Goal: Task Accomplishment & Management: Complete application form

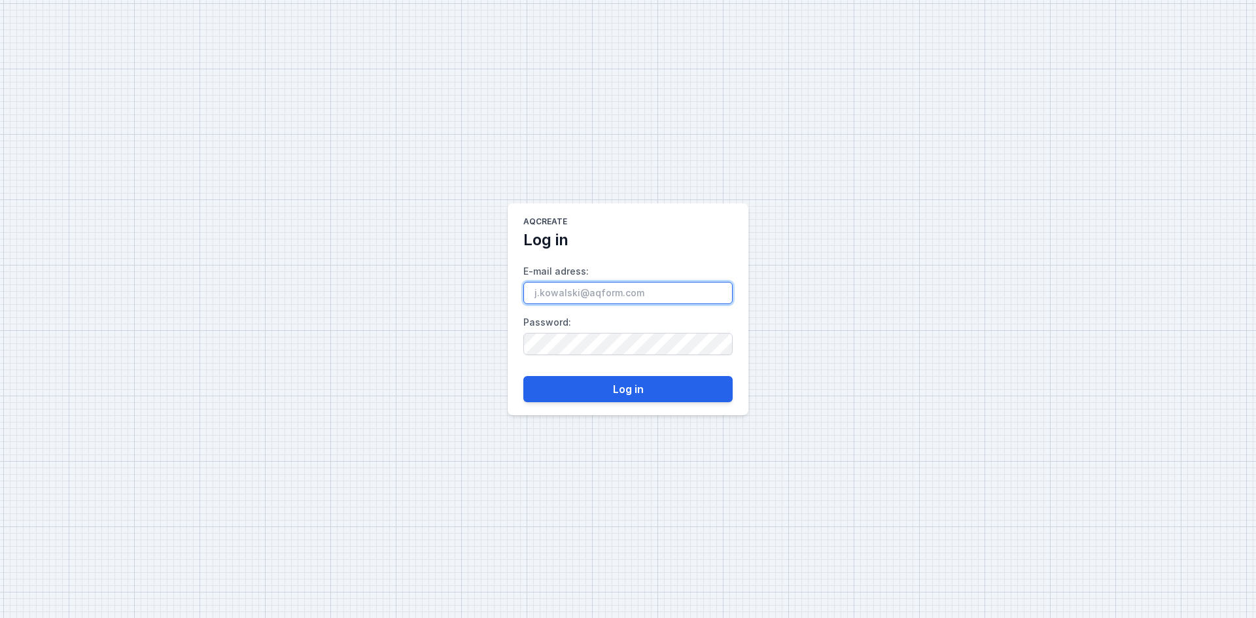
click at [591, 296] on input "E-mail adress :" at bounding box center [627, 293] width 209 height 22
paste input "[PERSON_NAME][EMAIL_ADDRESS][DOMAIN_NAME]"
type input "[PERSON_NAME][EMAIL_ADDRESS][DOMAIN_NAME]"
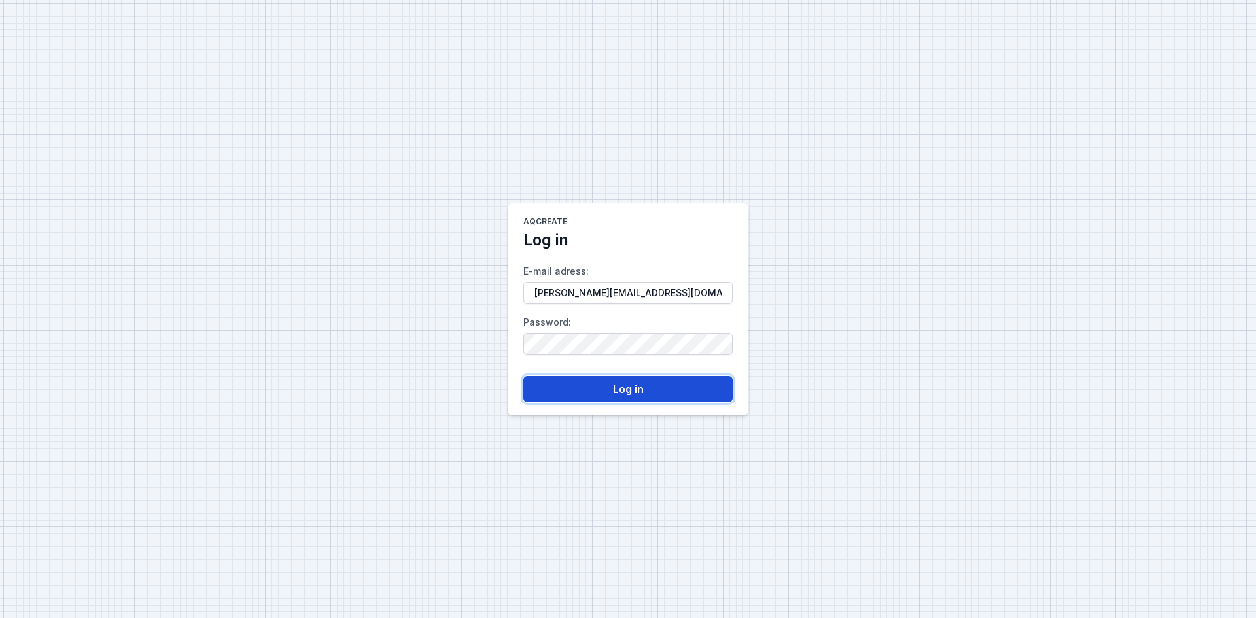
click at [603, 387] on button "Log in" at bounding box center [627, 389] width 209 height 26
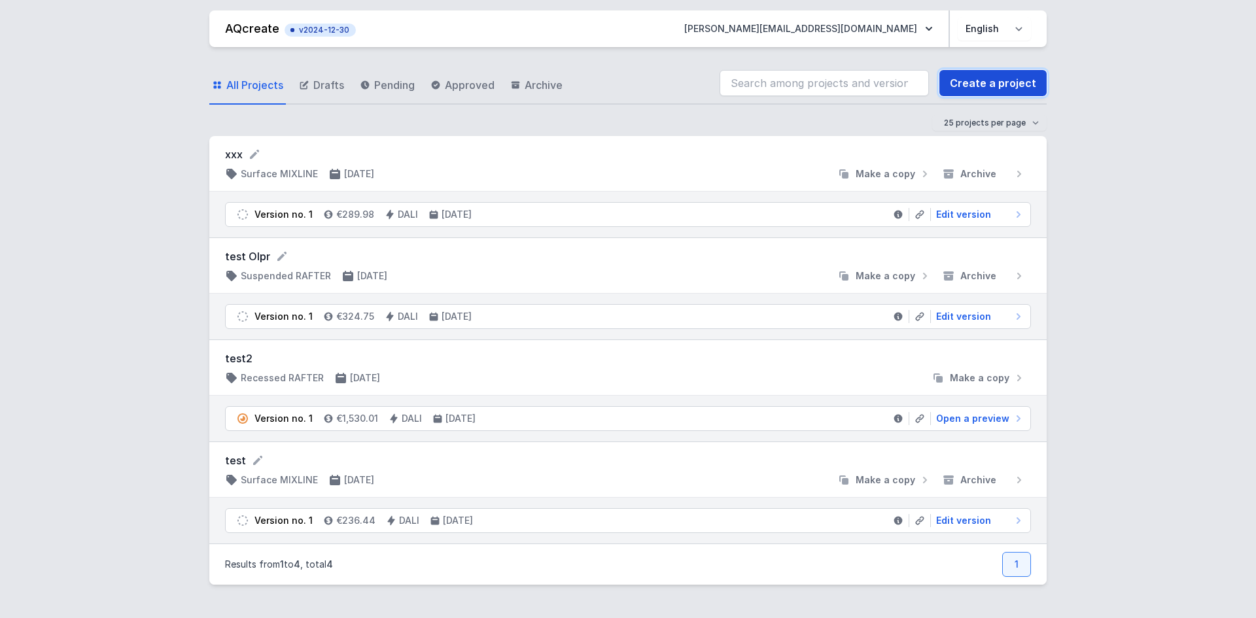
click at [997, 88] on link "Create a project" at bounding box center [993, 83] width 107 height 26
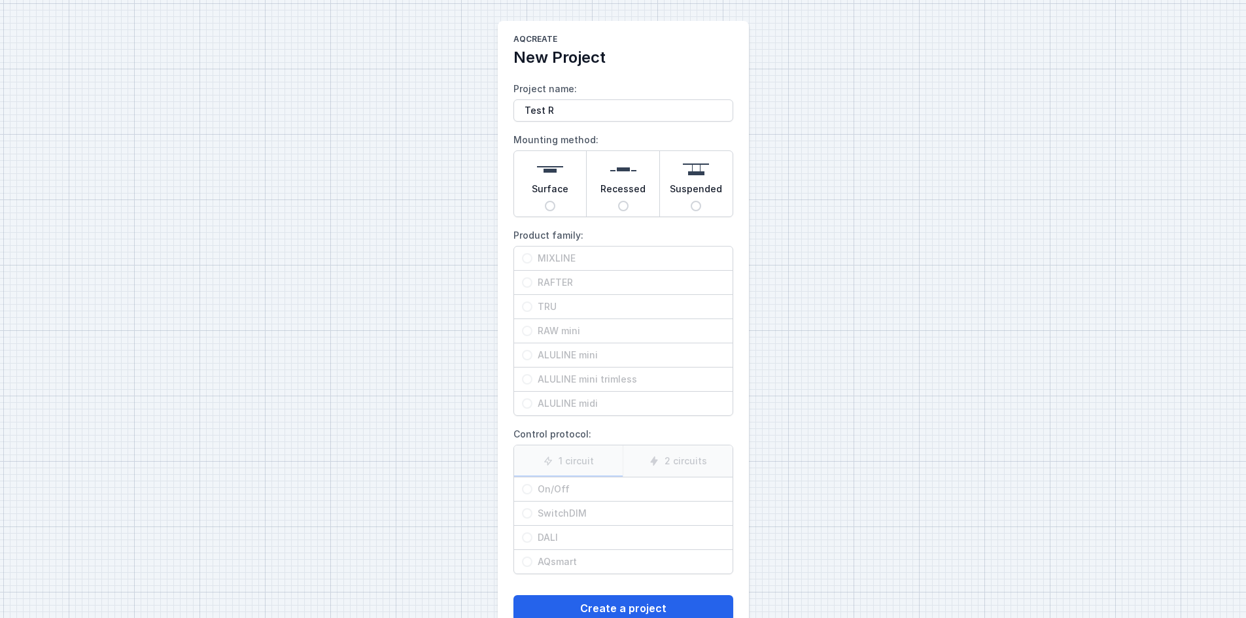
type input "Test R"
click at [625, 207] on input "Recessed" at bounding box center [623, 206] width 10 height 10
radio input "true"
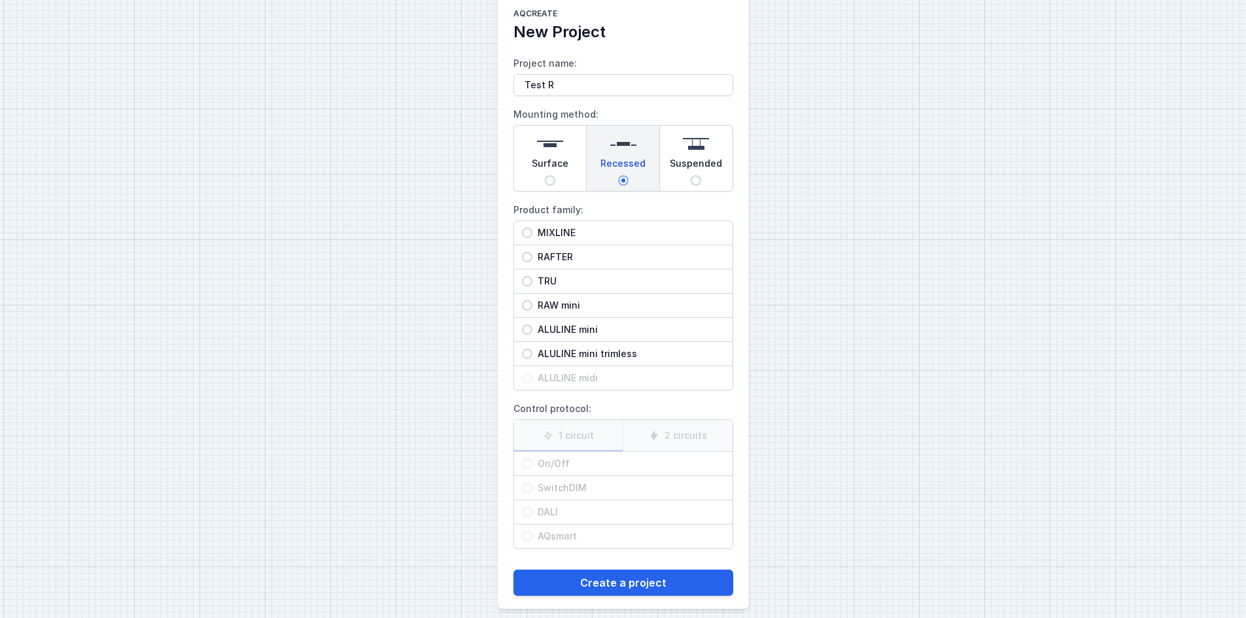
scroll to position [37, 0]
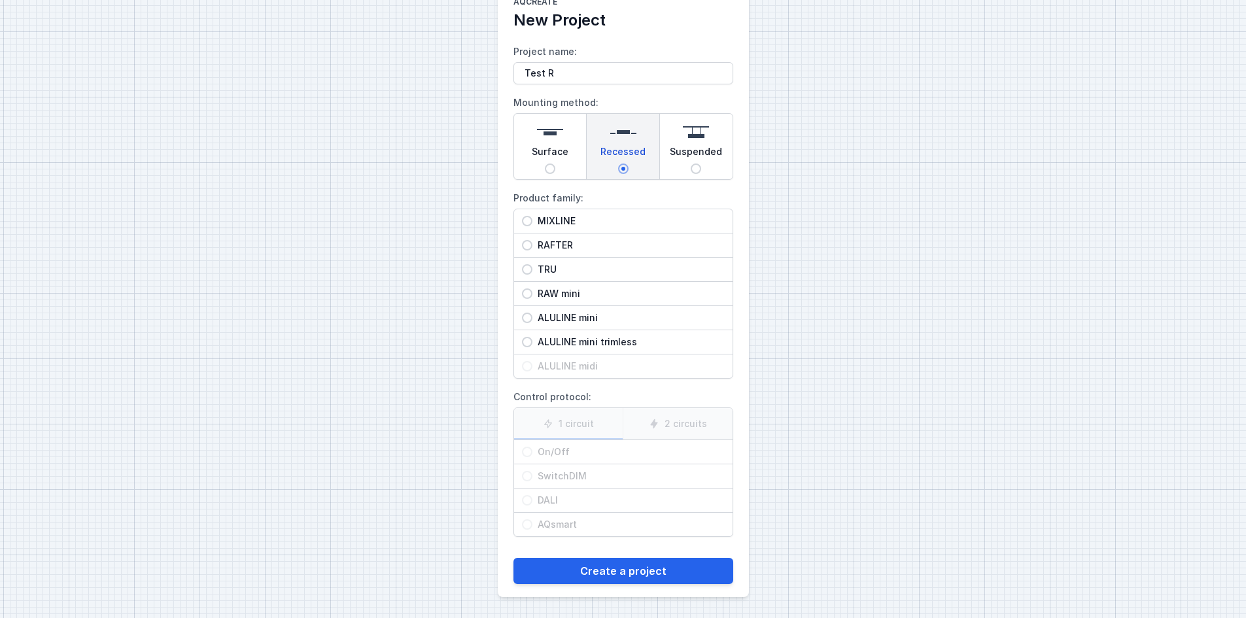
click at [550, 166] on input "Surface" at bounding box center [550, 169] width 10 height 10
radio input "true"
click at [620, 169] on input "Recessed" at bounding box center [623, 169] width 10 height 10
radio input "true"
click at [693, 168] on input "Suspended" at bounding box center [696, 169] width 10 height 10
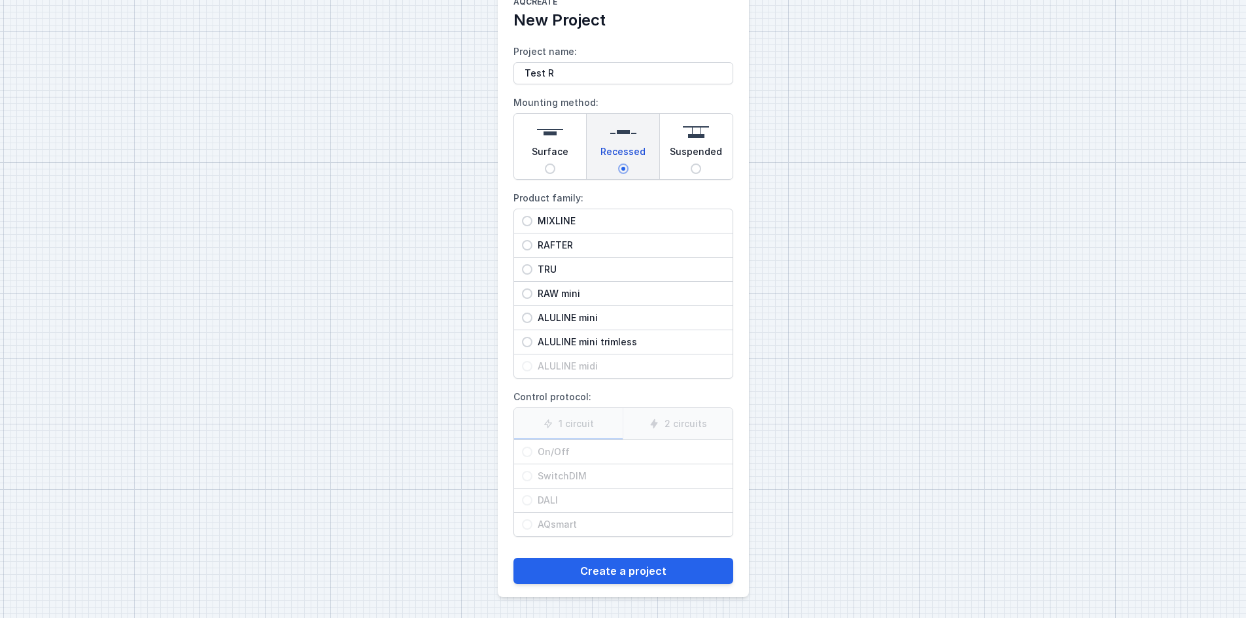
radio input "true"
click at [624, 169] on input "Recessed" at bounding box center [623, 169] width 10 height 10
radio input "true"
click at [527, 220] on input "MIXLINE" at bounding box center [527, 221] width 10 height 10
radio input "true"
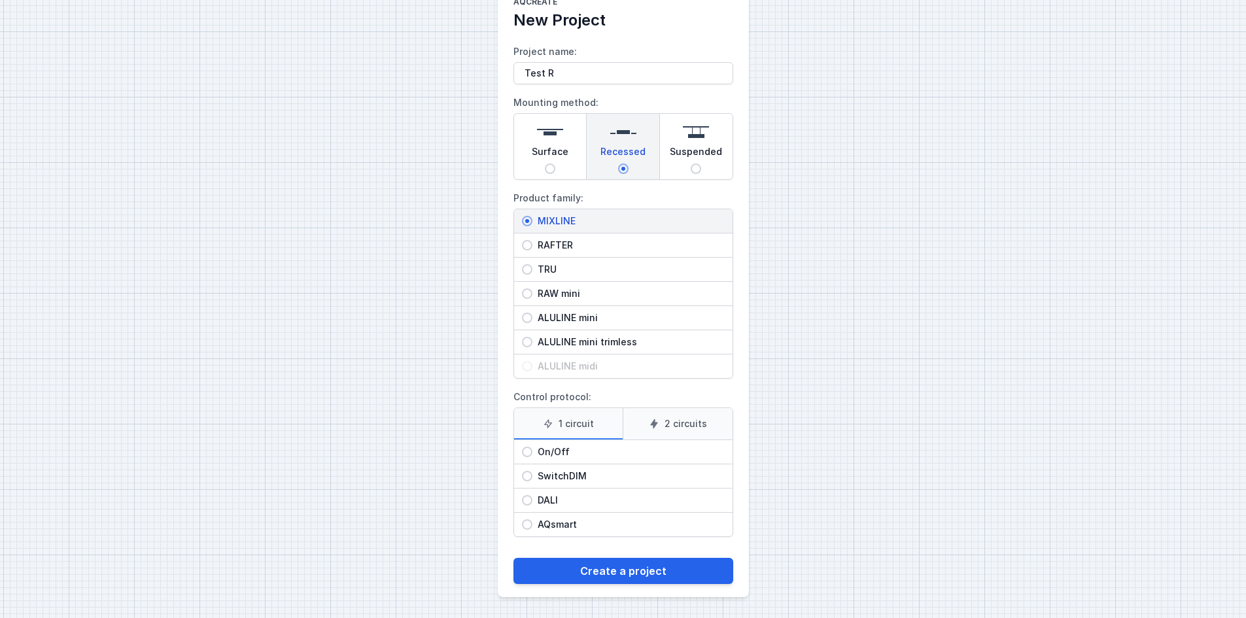
click at [660, 418] on label "2 circuits" at bounding box center [678, 423] width 110 height 31
click at [0, 0] on input "2 circuits" at bounding box center [0, 0] width 0 height 0
click at [529, 498] on input "DALI" at bounding box center [527, 500] width 10 height 10
radio input "true"
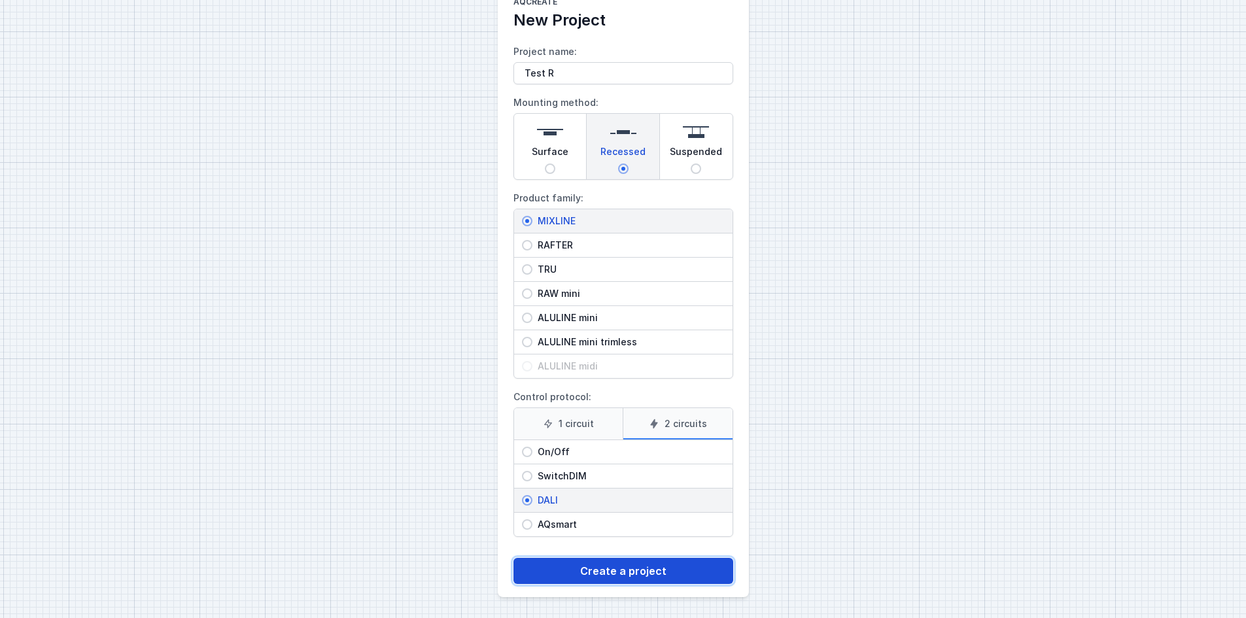
click at [572, 573] on button "Create a project" at bounding box center [624, 571] width 220 height 26
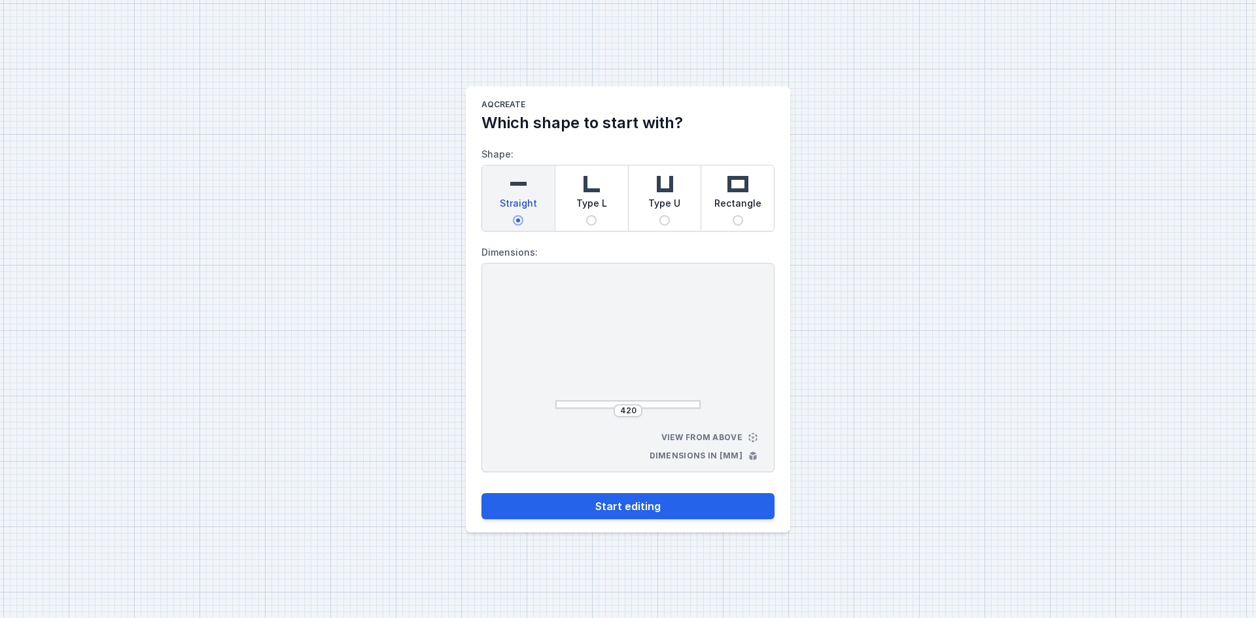
drag, startPoint x: 649, startPoint y: 215, endPoint x: 658, endPoint y: 217, distance: 8.7
click at [650, 215] on div "Type U" at bounding box center [665, 198] width 73 height 65
click at [660, 215] on input "Type U" at bounding box center [665, 220] width 10 height 10
radio input "true"
click at [571, 347] on input "440" at bounding box center [573, 347] width 21 height 10
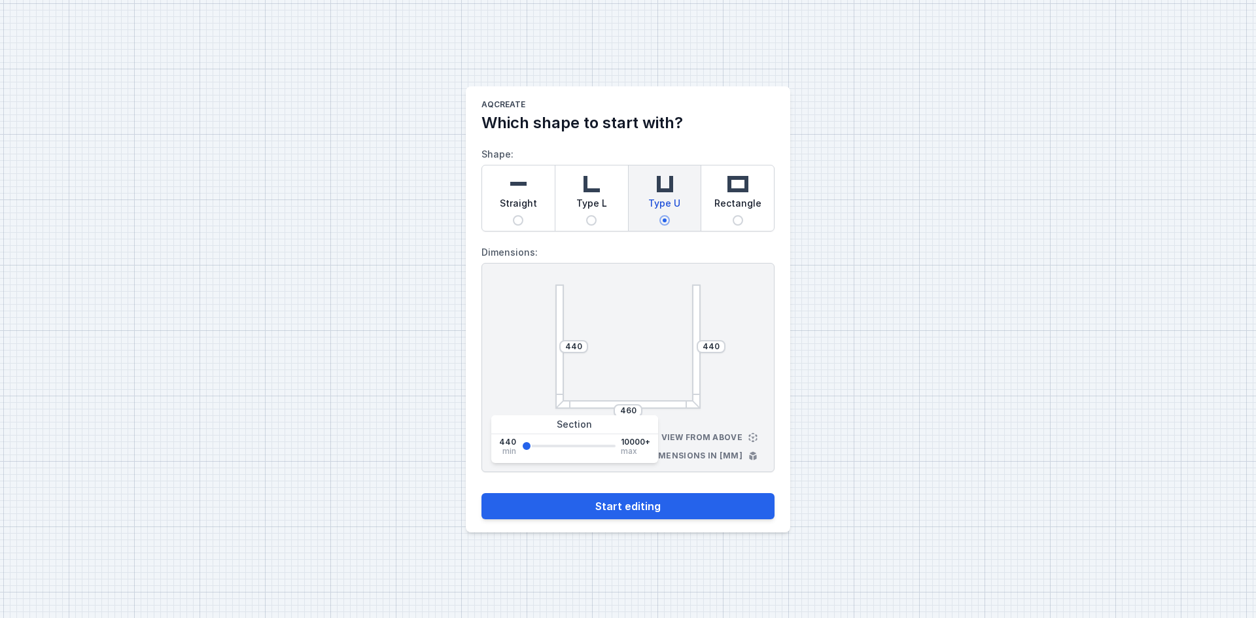
type input "469"
type input "544"
type input "619"
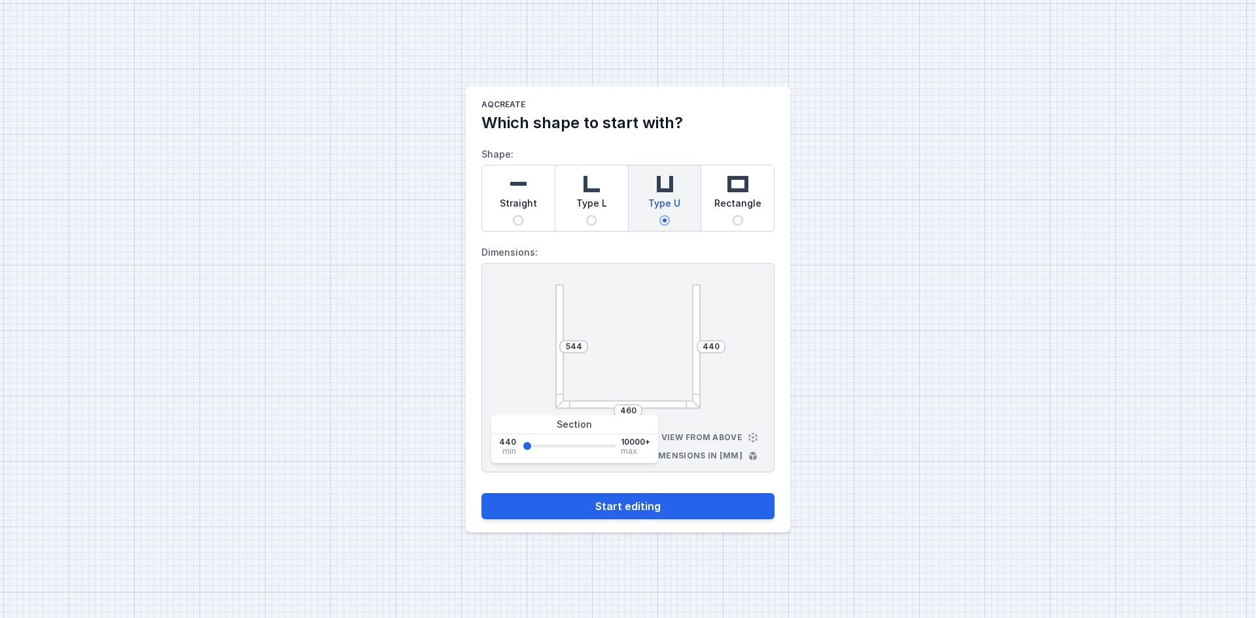
type input "619"
type input "693"
type input "843"
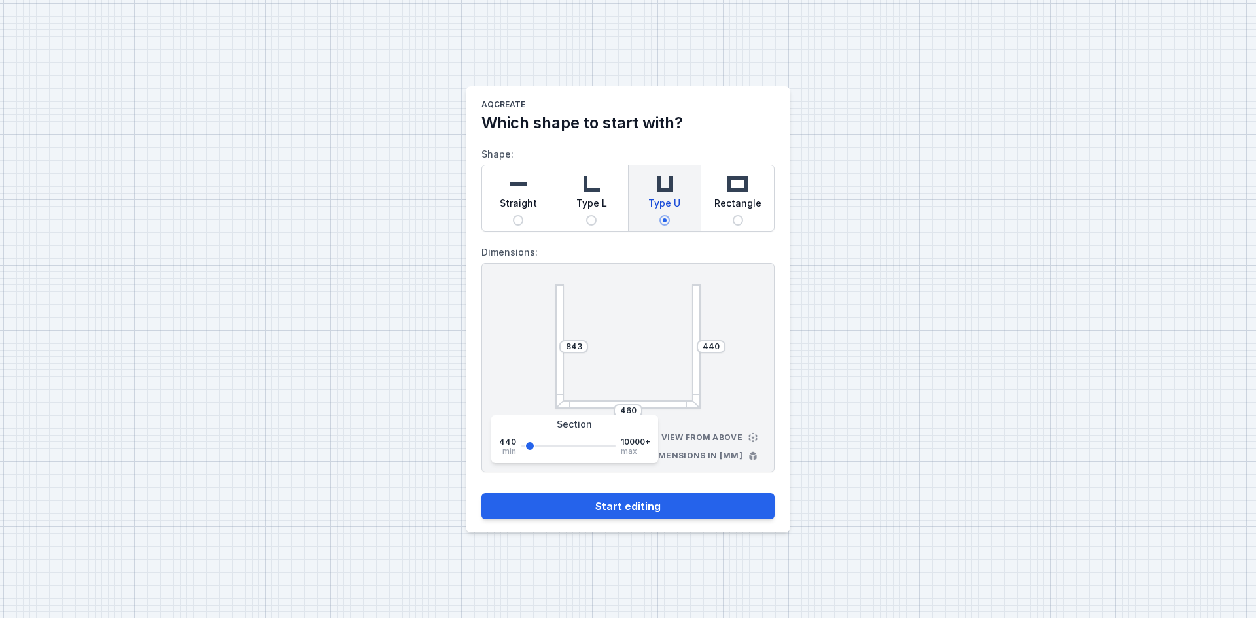
type input "1291"
type input "1440"
type input "1515"
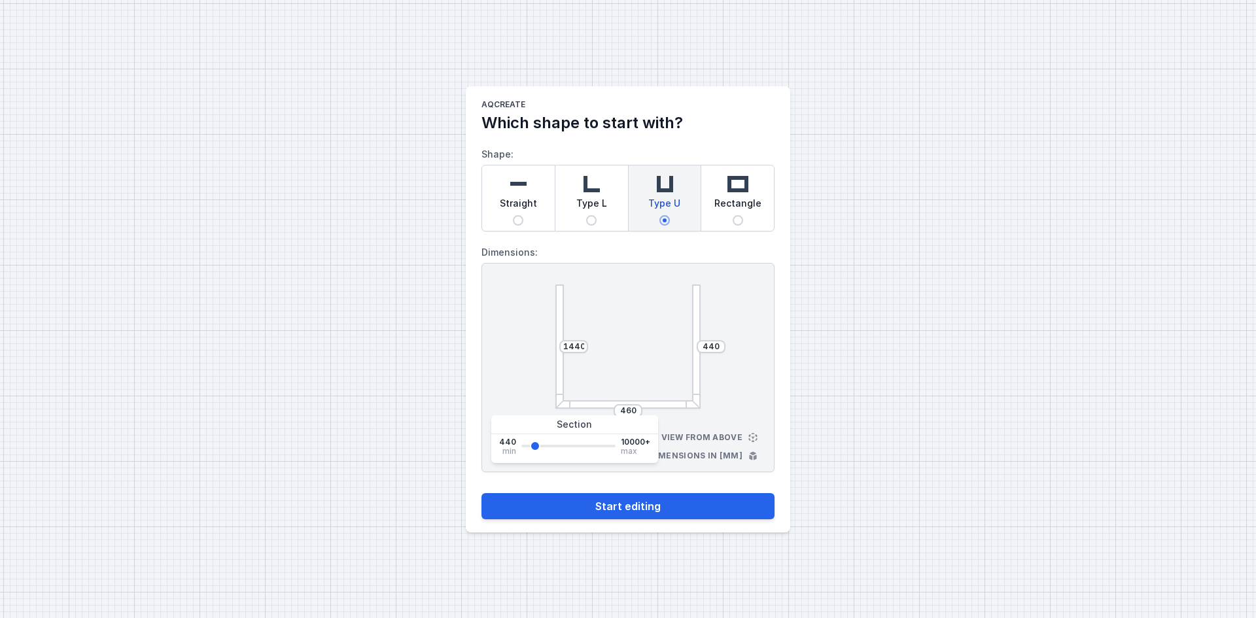
type input "1515"
type input "1739"
type input "2038"
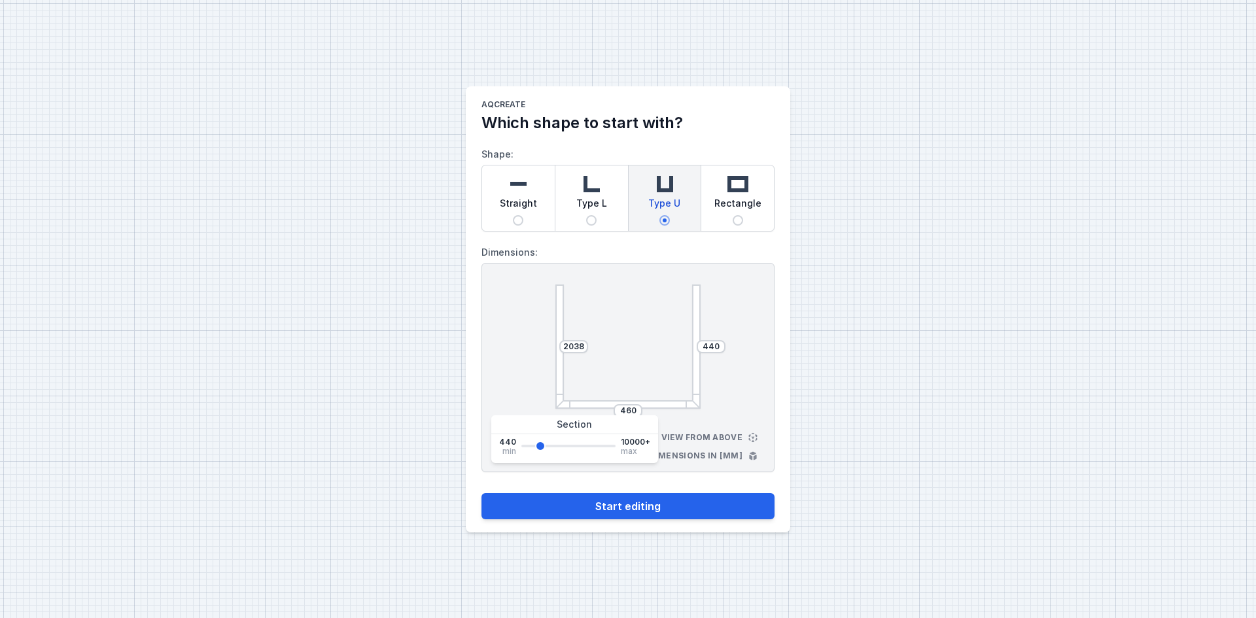
type input "2187"
type input "2411"
type input "2486"
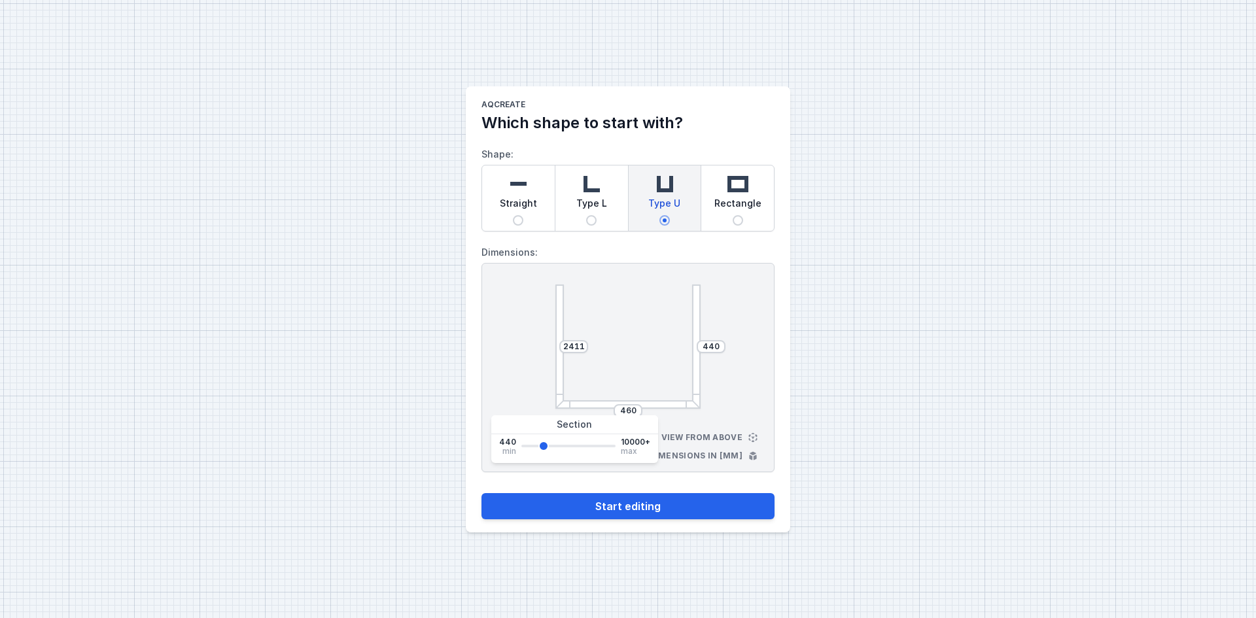
type input "2486"
type input "2560"
type input "2635"
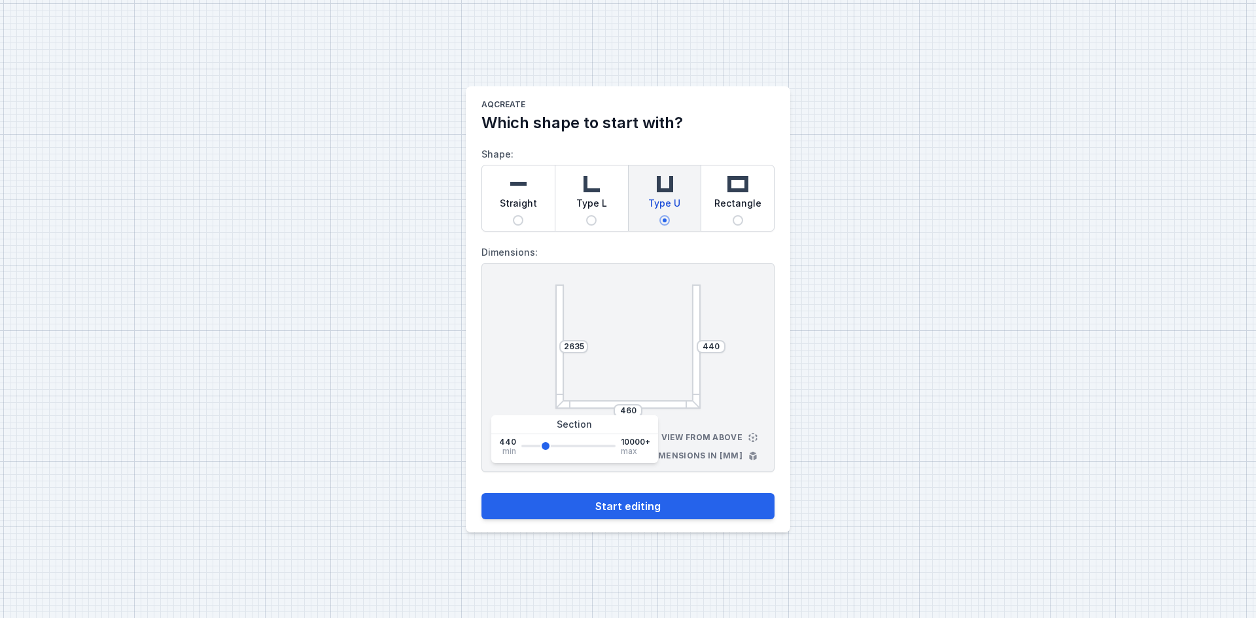
type input "2710"
type input "2934"
type input "3158"
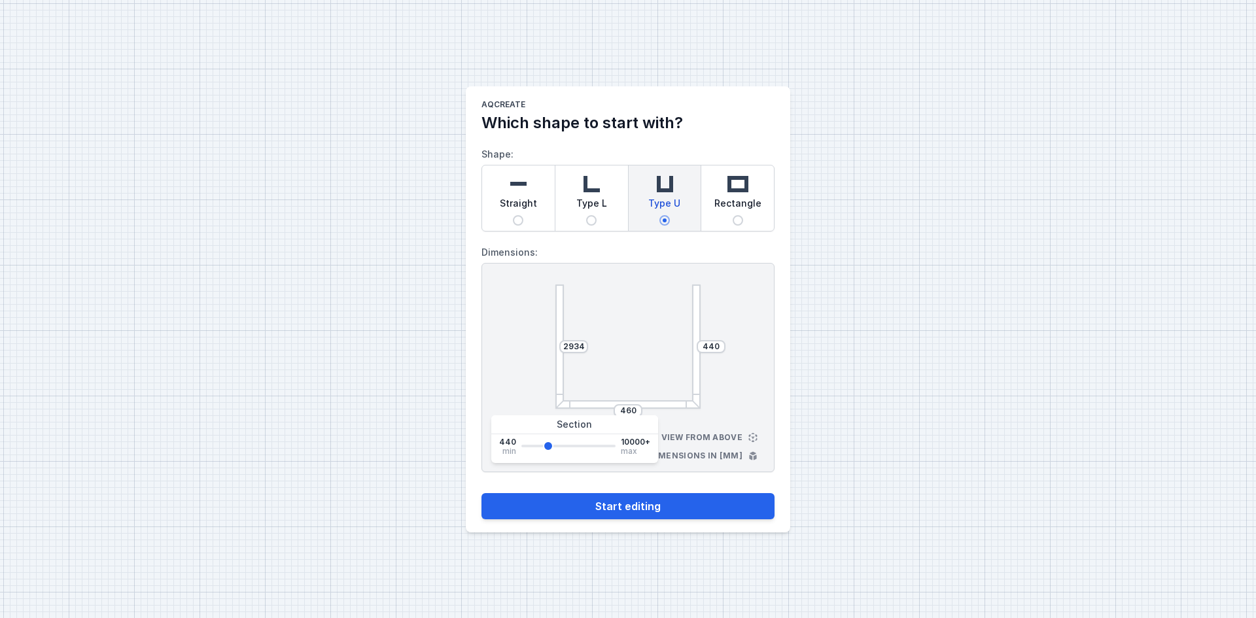
type input "3158"
type input "3307"
type input "3531"
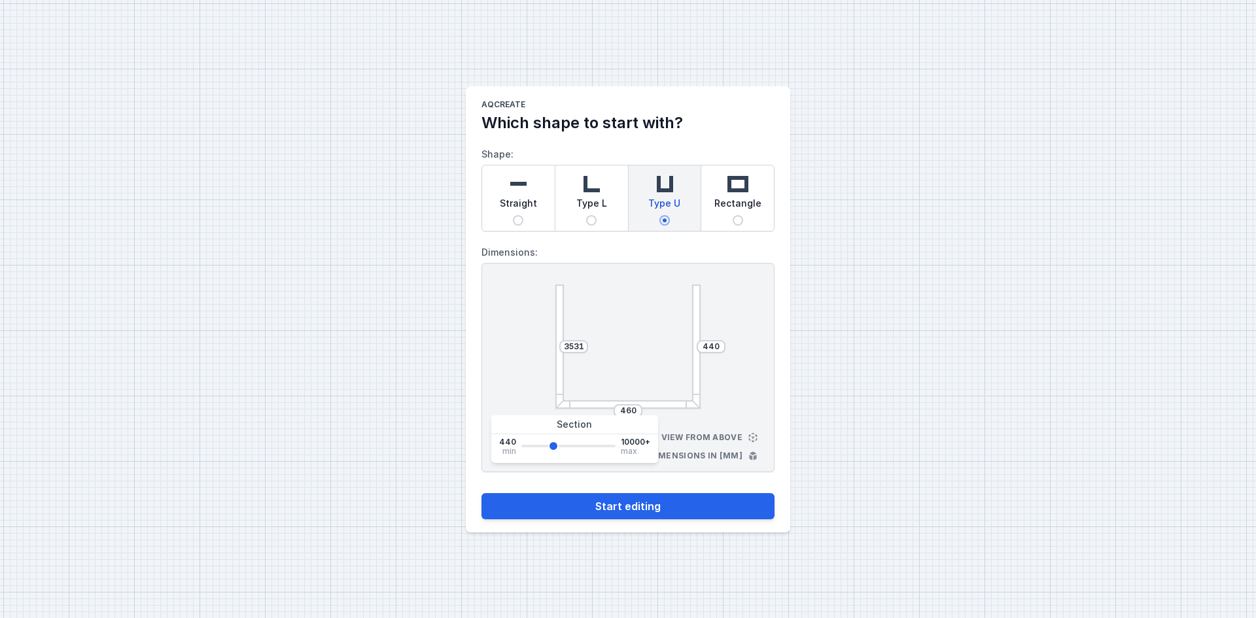
type input "3606"
type input "3830"
type input "3905"
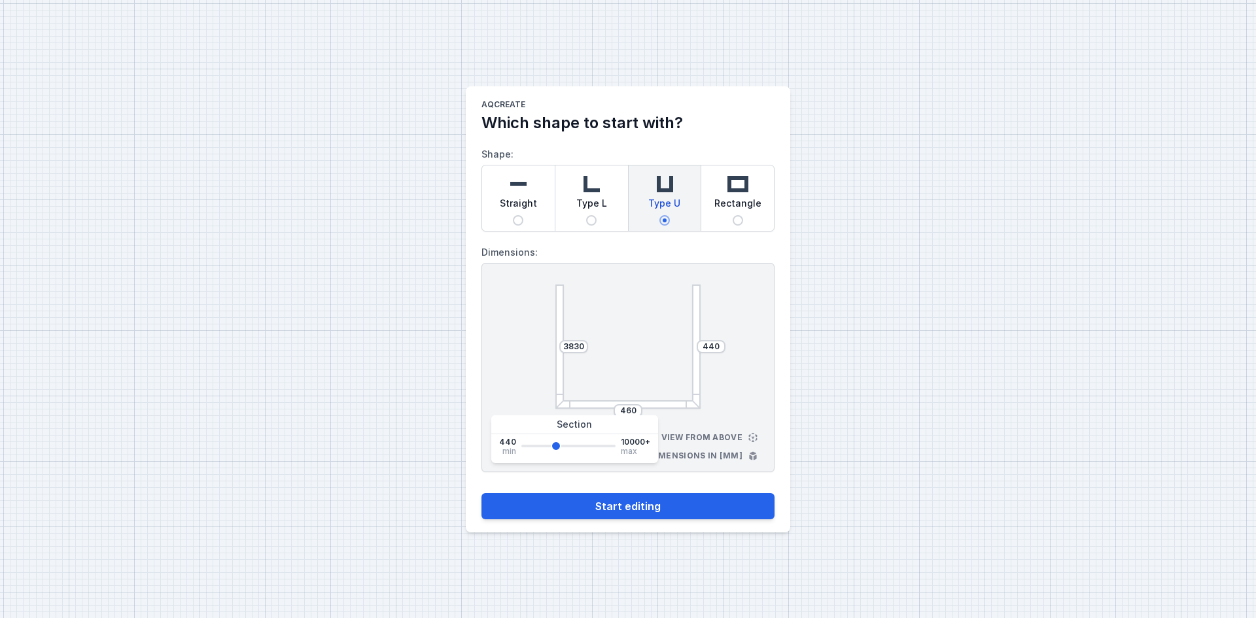
type input "3905"
type input "4054"
type input "4129"
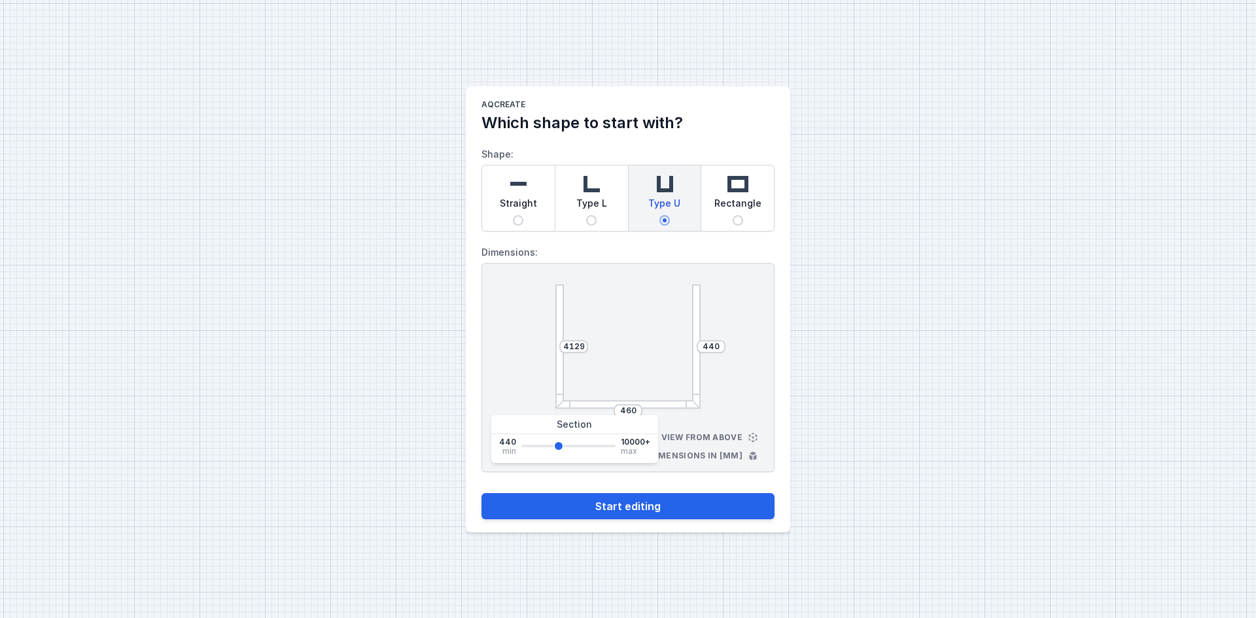
type input "4278"
type input "4428"
type input "4577"
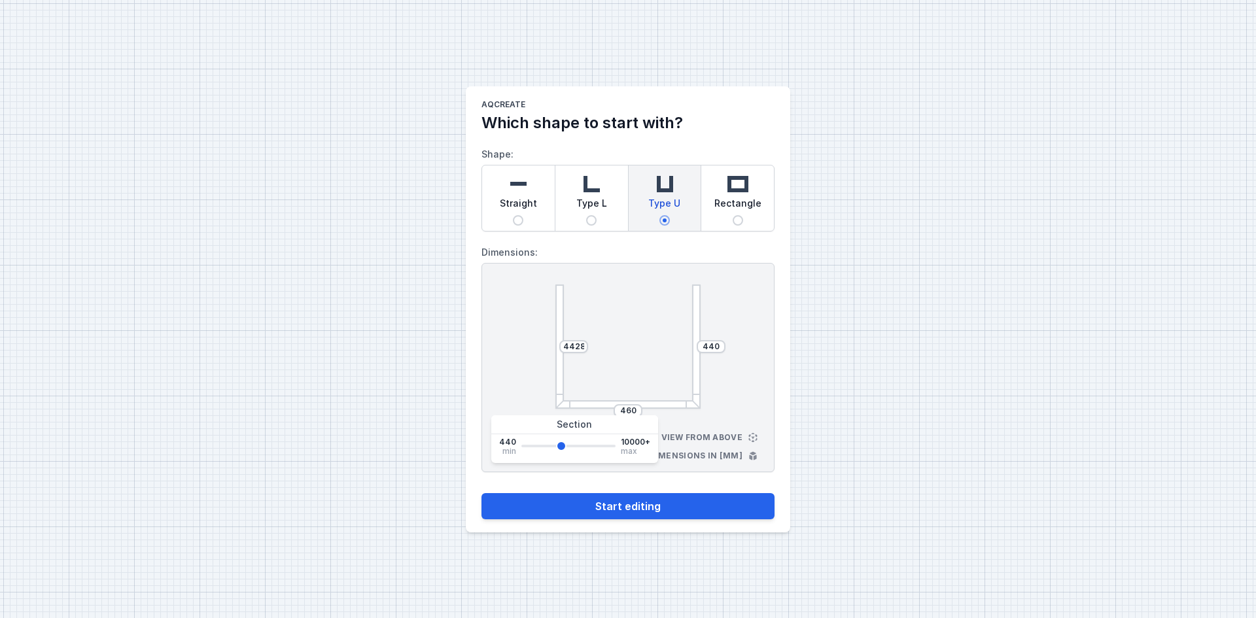
type input "4577"
type input "4652"
drag, startPoint x: 525, startPoint y: 446, endPoint x: 562, endPoint y: 447, distance: 37.3
type input "4652"
click at [562, 447] on input "range" at bounding box center [568, 446] width 94 height 3
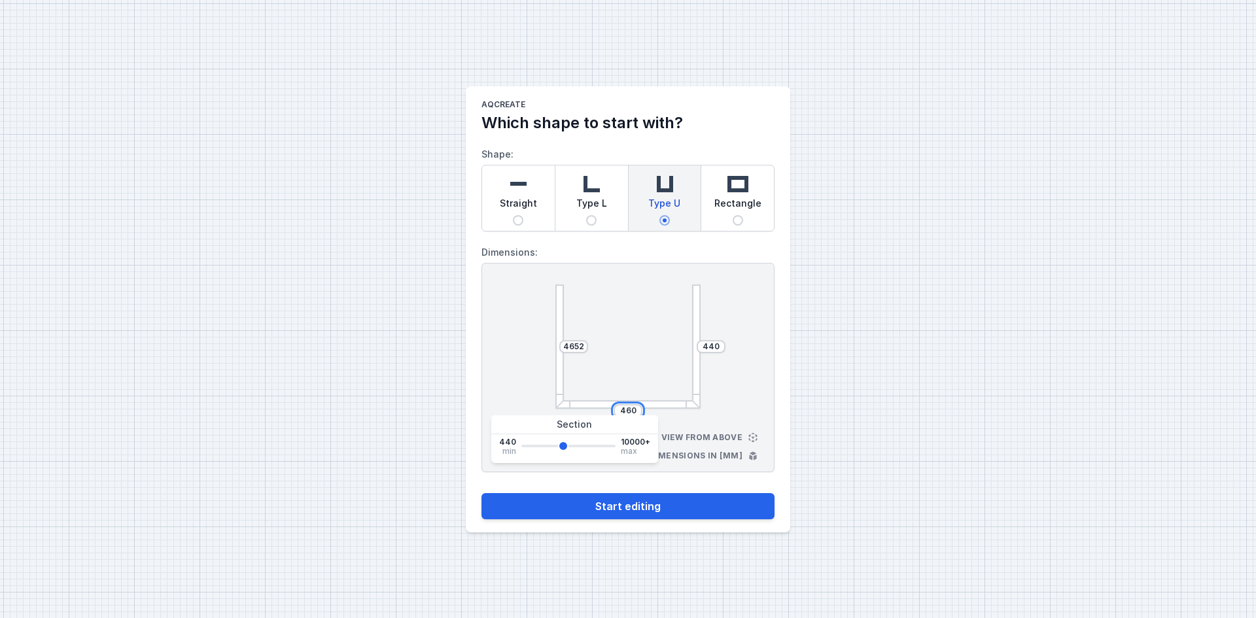
click at [629, 409] on input "460" at bounding box center [628, 411] width 21 height 10
type input "714"
type input "788"
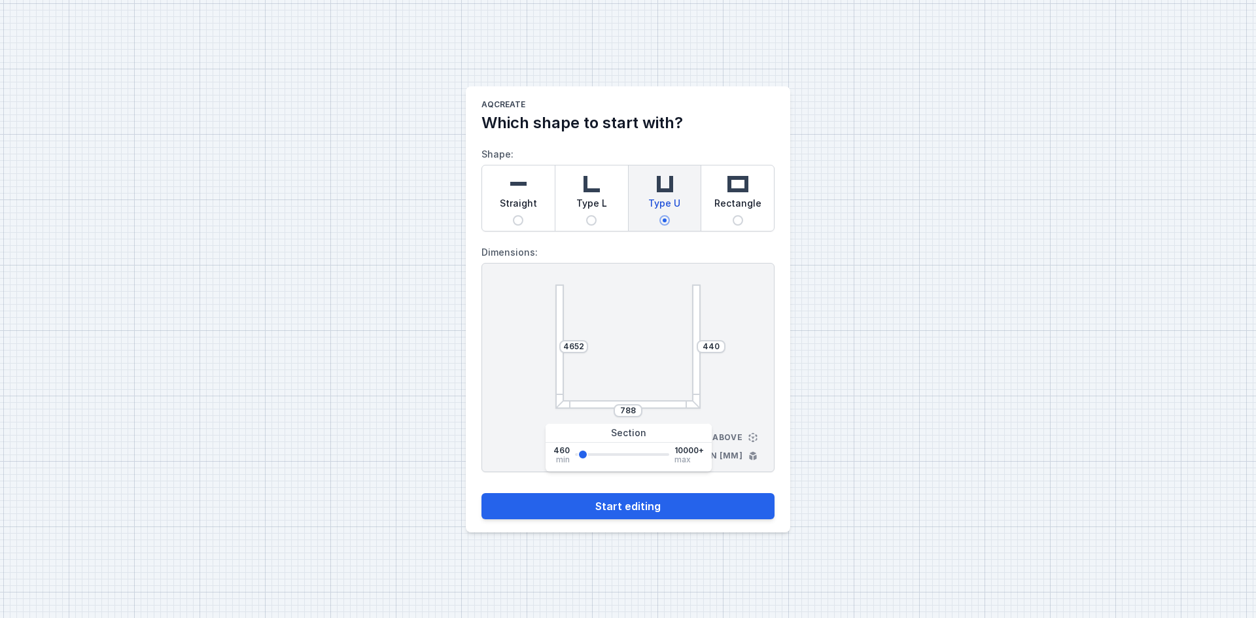
type input "1310"
type input "1906"
type input "2577"
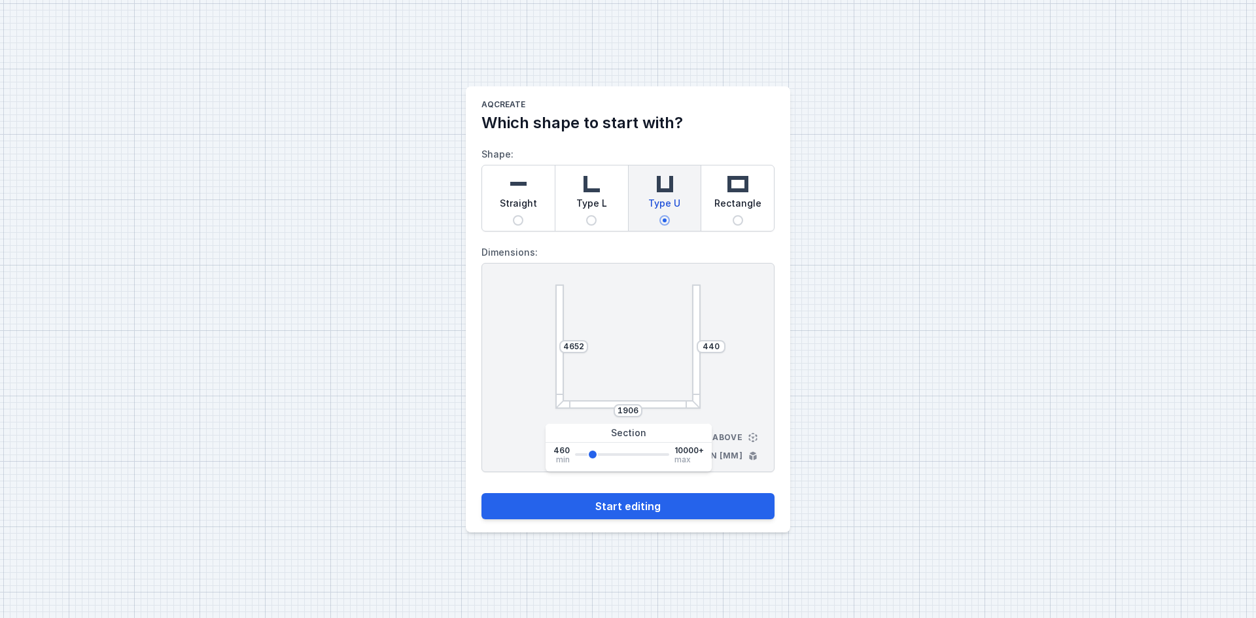
type input "2577"
type input "2950"
type input "3173"
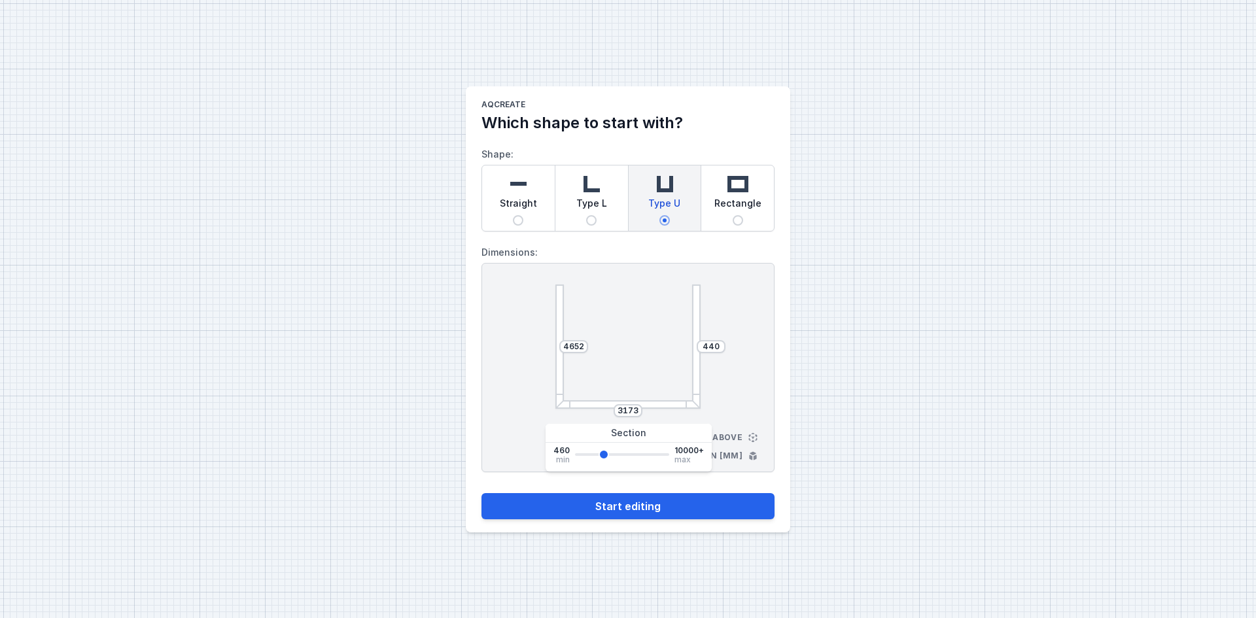
type input "3322"
type input "3397"
type input "3173"
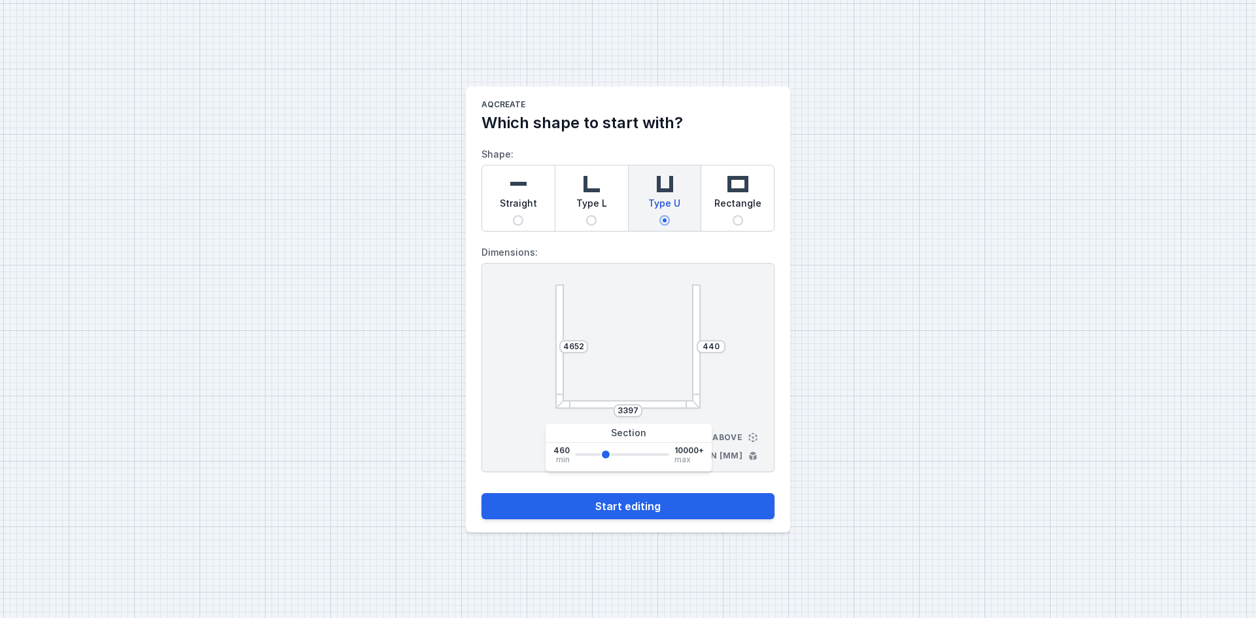
type input "3173"
type input "3024"
type input "2950"
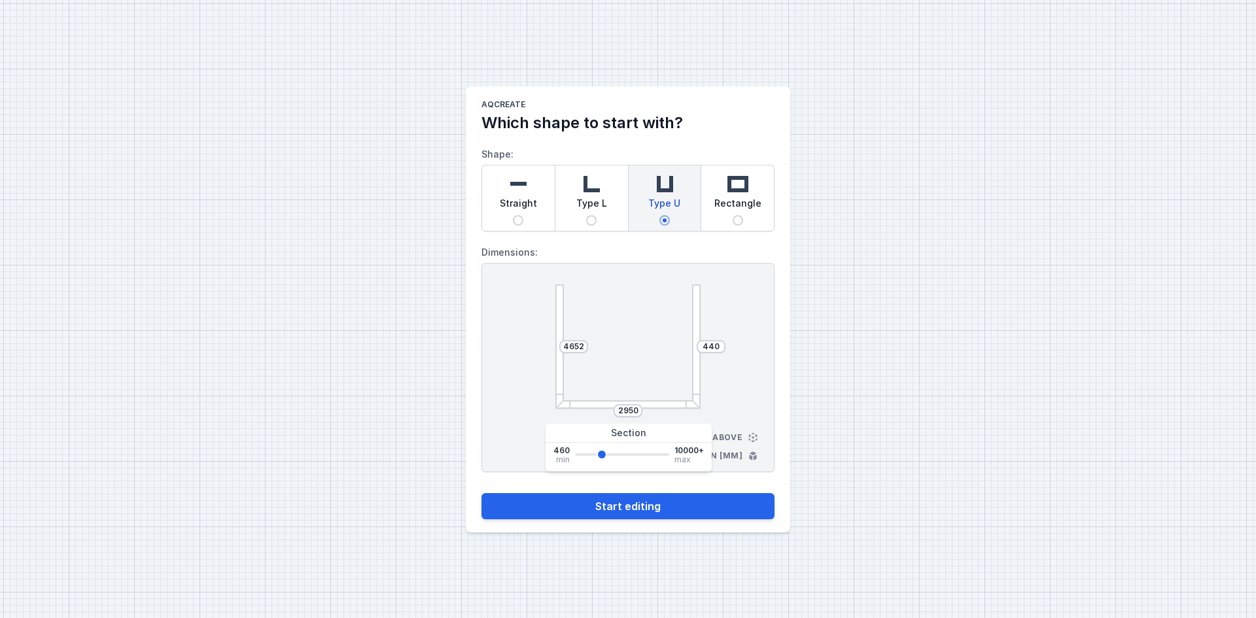
type input "2875"
type input "2950"
type input "3024"
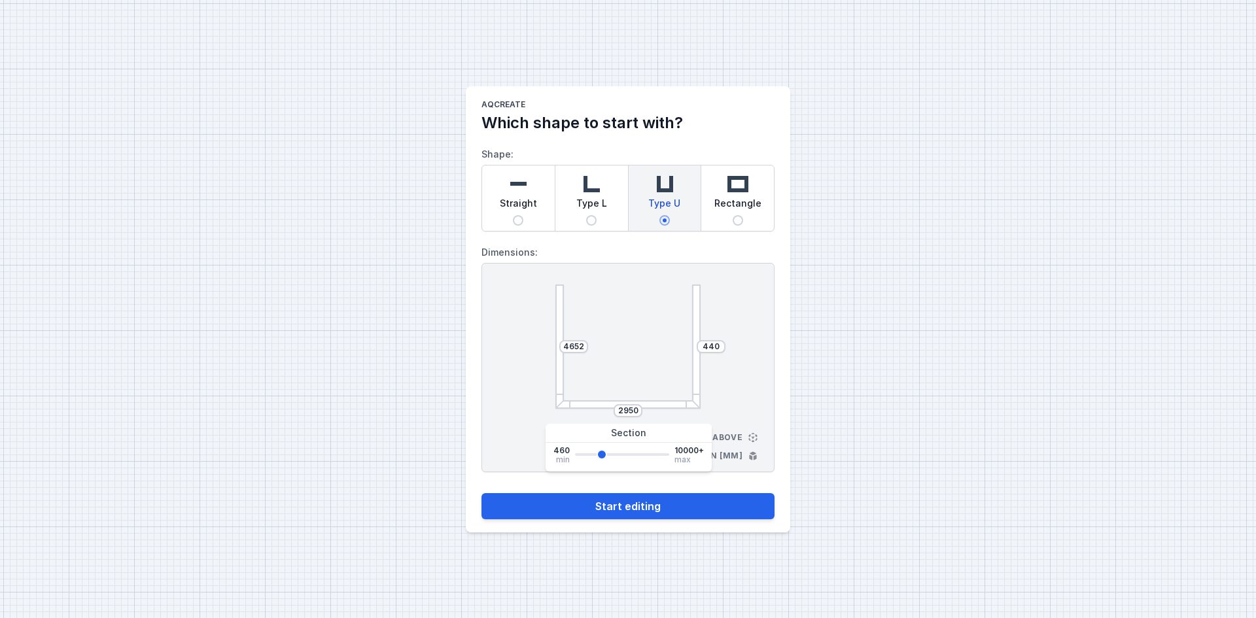
type input "3024"
type input "3099"
type input "3173"
drag, startPoint x: 582, startPoint y: 453, endPoint x: 603, endPoint y: 457, distance: 21.8
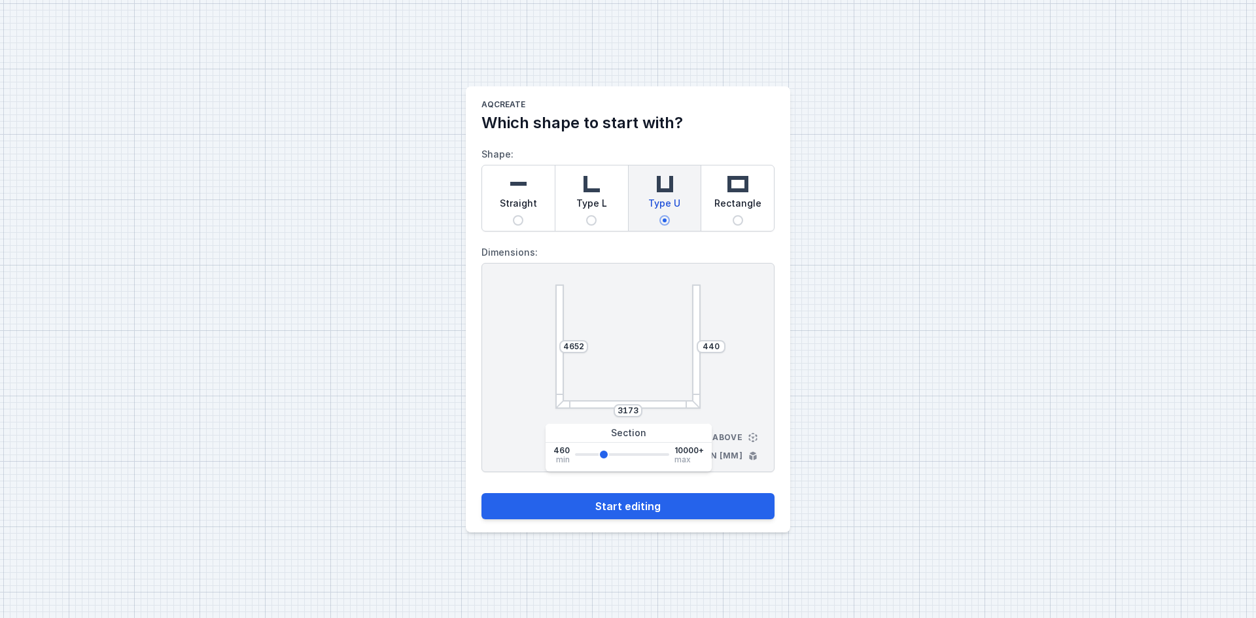
type input "3173"
click at [603, 456] on input "range" at bounding box center [622, 454] width 94 height 3
click at [713, 349] on input "440" at bounding box center [711, 347] width 21 height 10
type input "525"
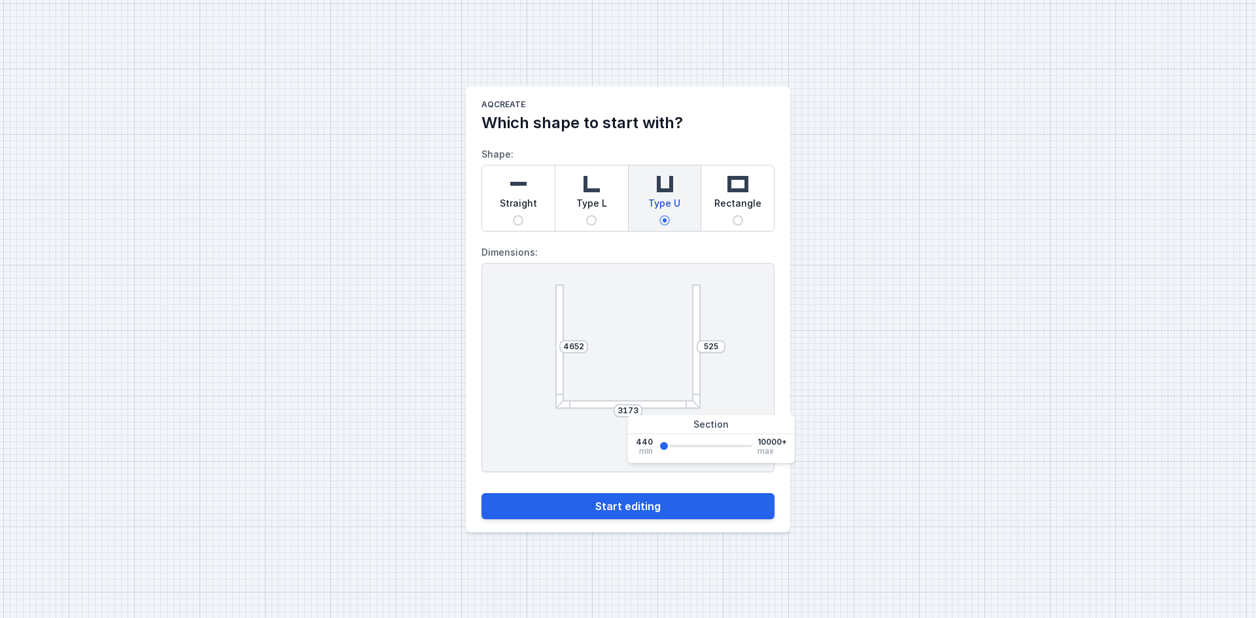
type input "1347"
type input "2243"
type input "2990"
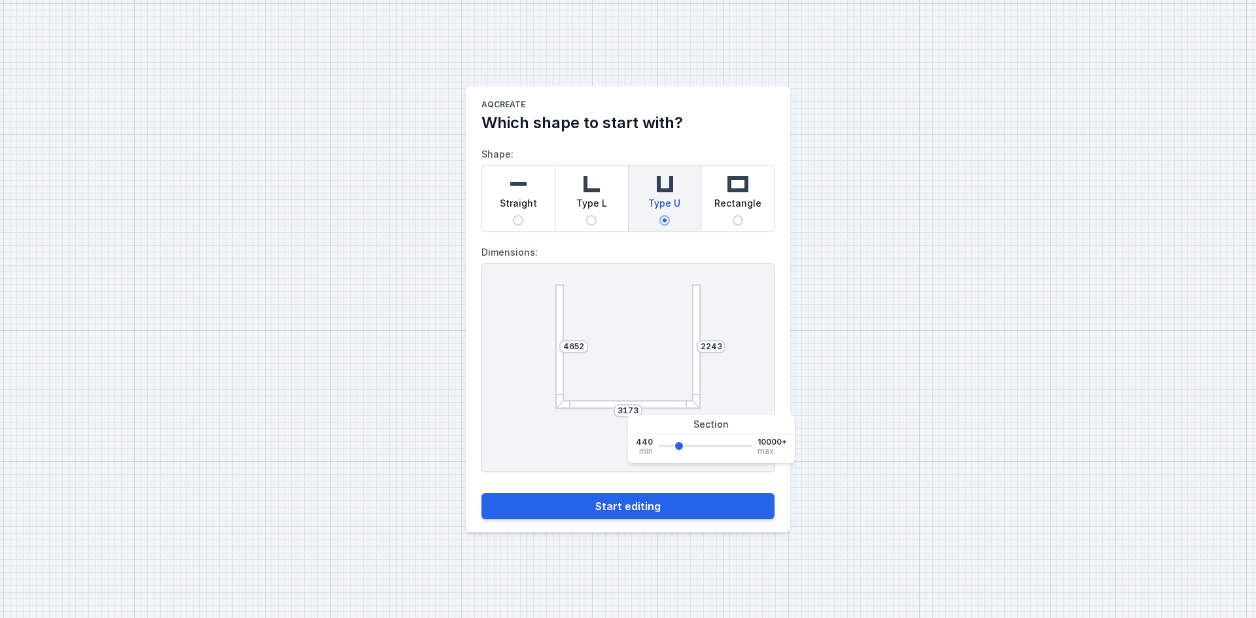
type input "2990"
type input "3662"
type input "4260"
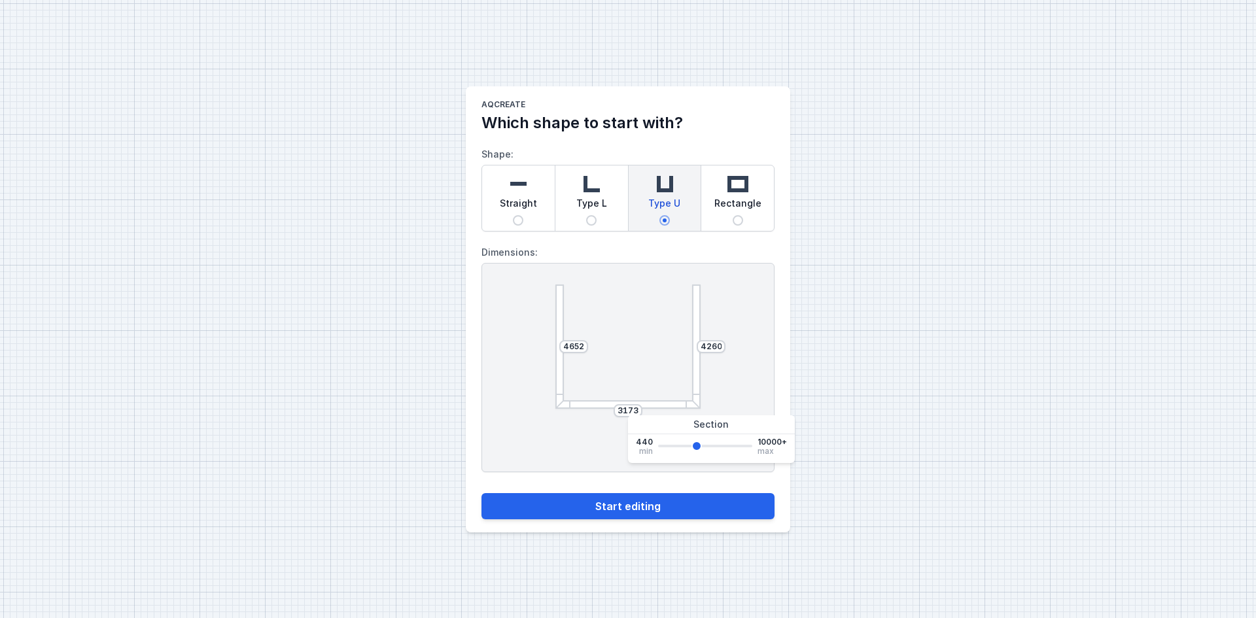
type input "4633"
type input "5006"
type input "5380"
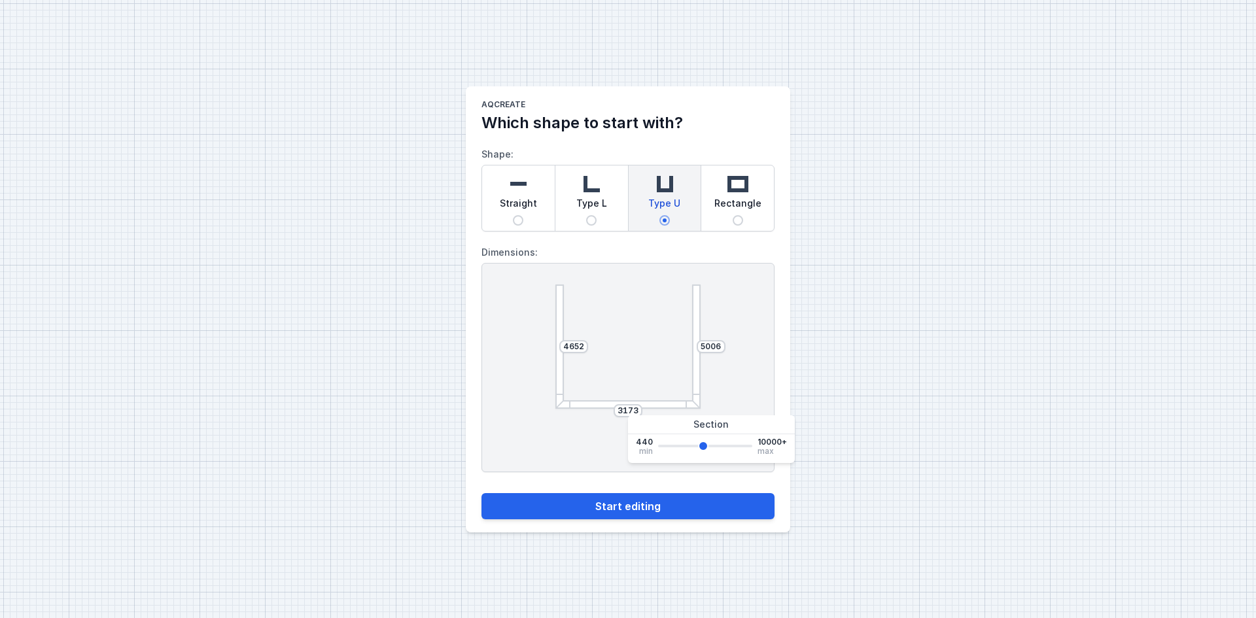
type input "5380"
type input "5828"
type input "6052"
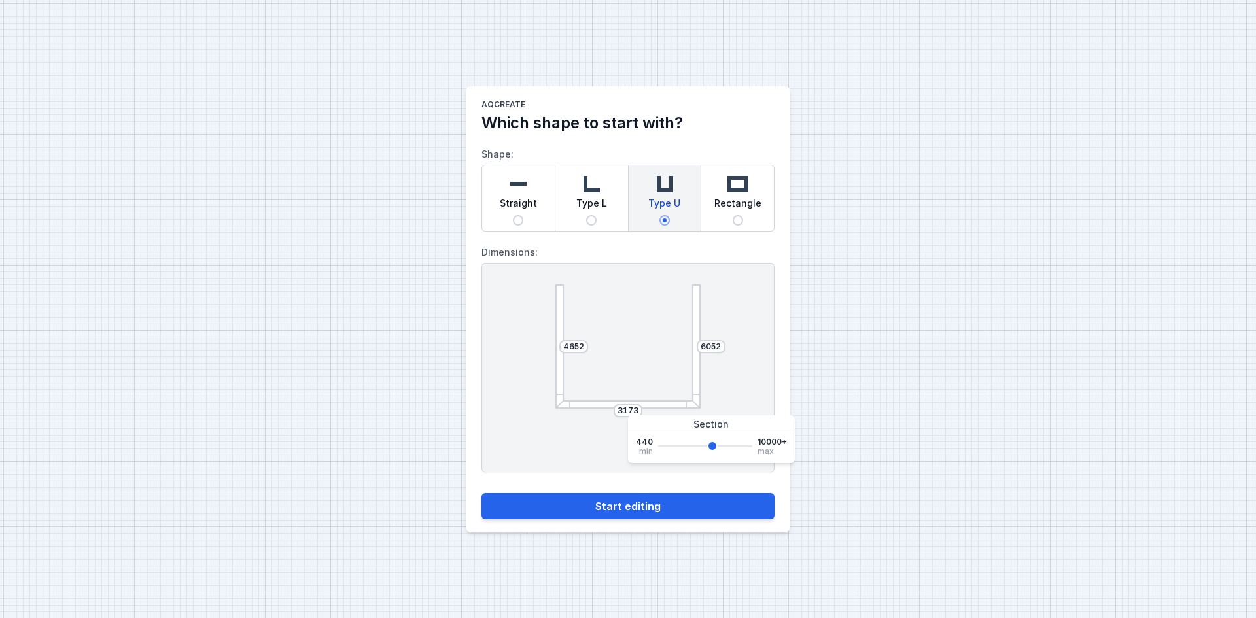
type input "6201"
drag, startPoint x: 661, startPoint y: 447, endPoint x: 713, endPoint y: 447, distance: 51.7
type input "6201"
click at [713, 447] on input "range" at bounding box center [705, 446] width 94 height 3
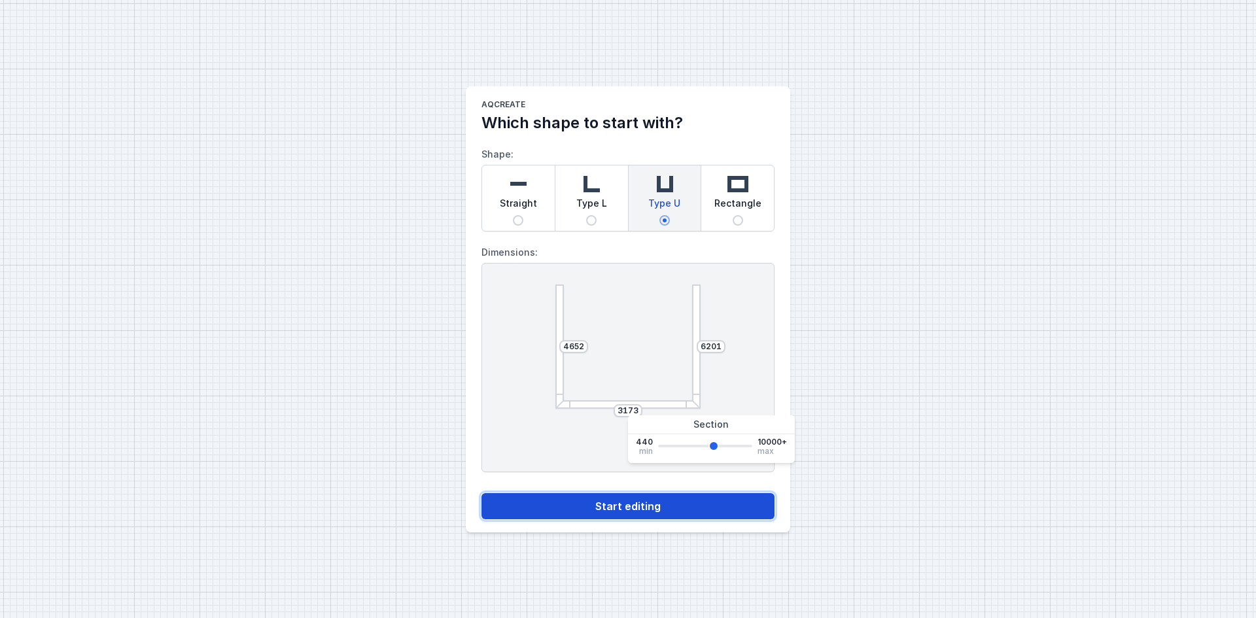
click at [637, 515] on button "Start editing" at bounding box center [628, 506] width 293 height 26
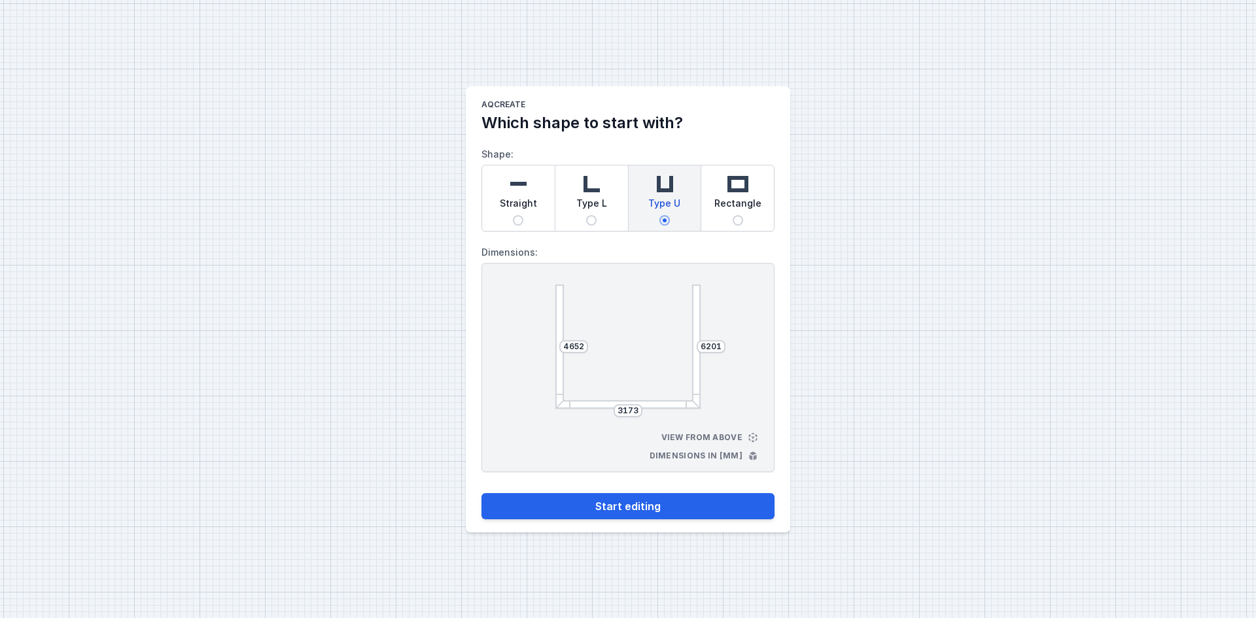
select select "3000"
select select "4"
select select "true"
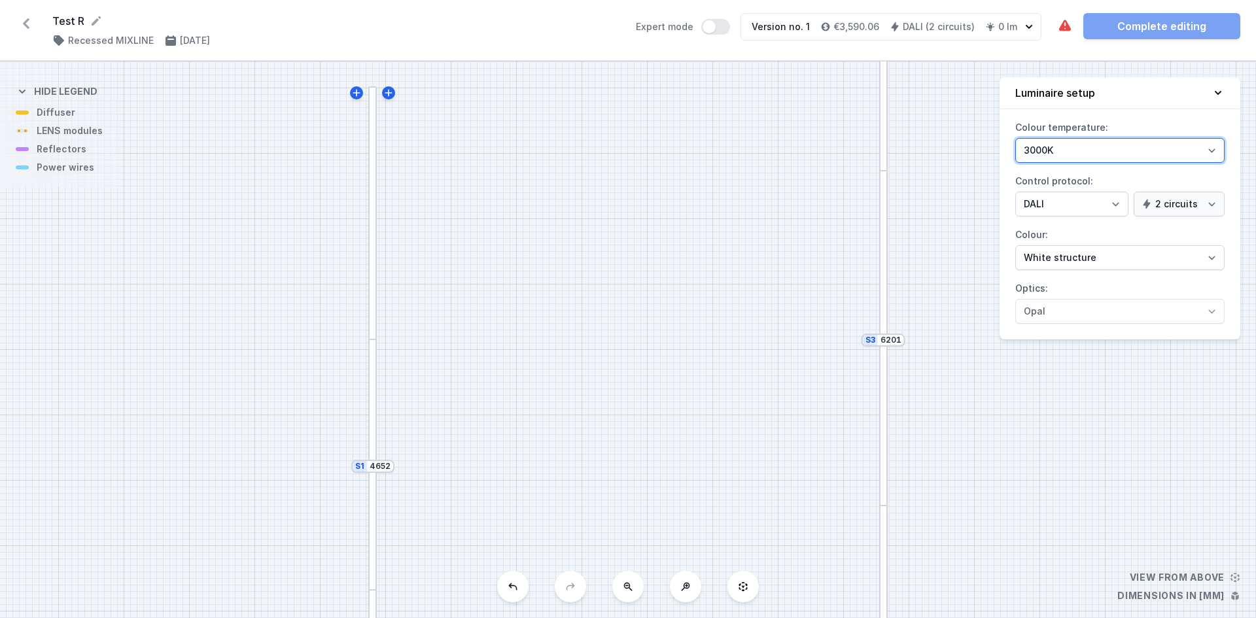
click at [1184, 154] on select "2700K 3000K 4000K" at bounding box center [1119, 150] width 209 height 25
click at [1181, 147] on select "2700K 3000K 4000K" at bounding box center [1119, 150] width 209 height 25
click at [1082, 201] on select "On/Off SwitchDIM DALI AQsmart" at bounding box center [1071, 204] width 113 height 25
click at [1085, 202] on select "On/Off SwitchDIM DALI AQsmart" at bounding box center [1071, 204] width 113 height 25
click at [1205, 215] on select "1 circuit 2 circuits" at bounding box center [1179, 204] width 91 height 25
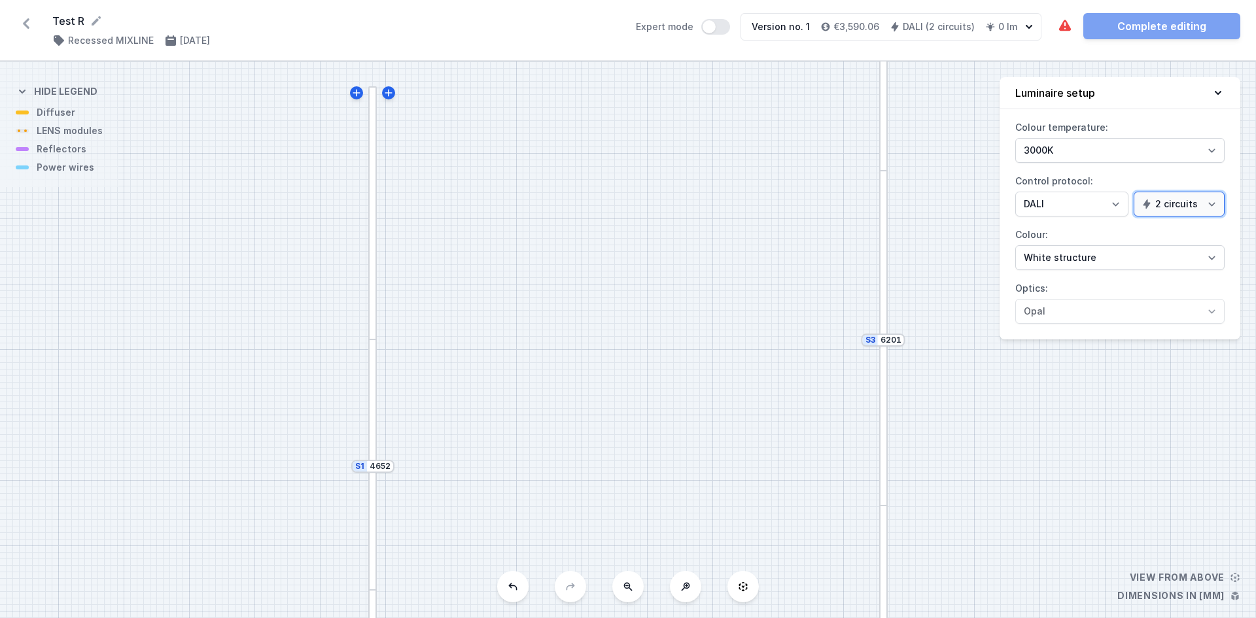
drag, startPoint x: 1202, startPoint y: 212, endPoint x: 1195, endPoint y: 211, distance: 6.7
click at [1202, 212] on select "1 circuit 2 circuits" at bounding box center [1179, 204] width 91 height 25
click at [1120, 258] on select "White structure Black structure Gold structure Copper Gray Another colour (from…" at bounding box center [1119, 257] width 209 height 25
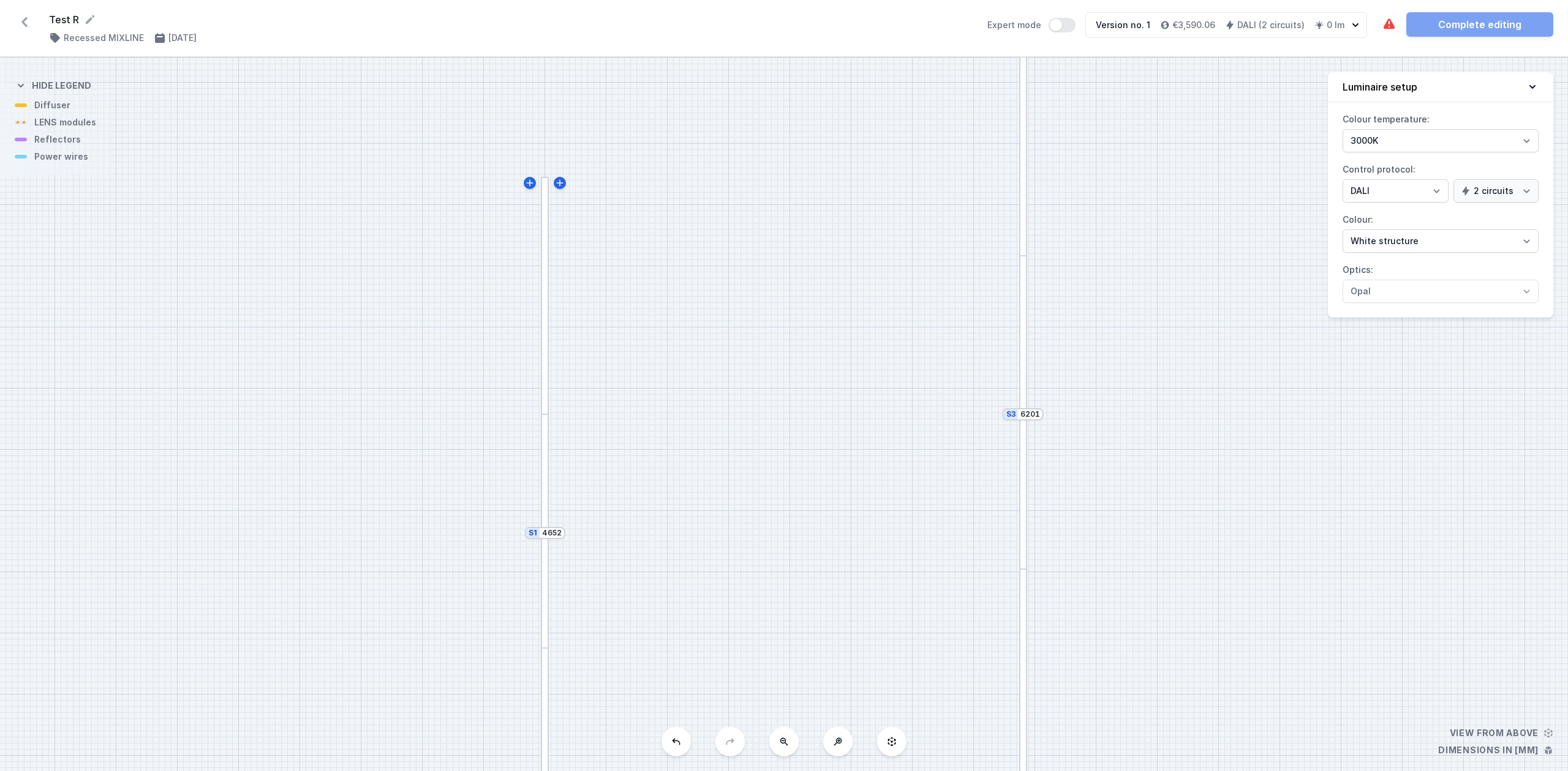
drag, startPoint x: 656, startPoint y: 401, endPoint x: 640, endPoint y: 261, distance: 140.9
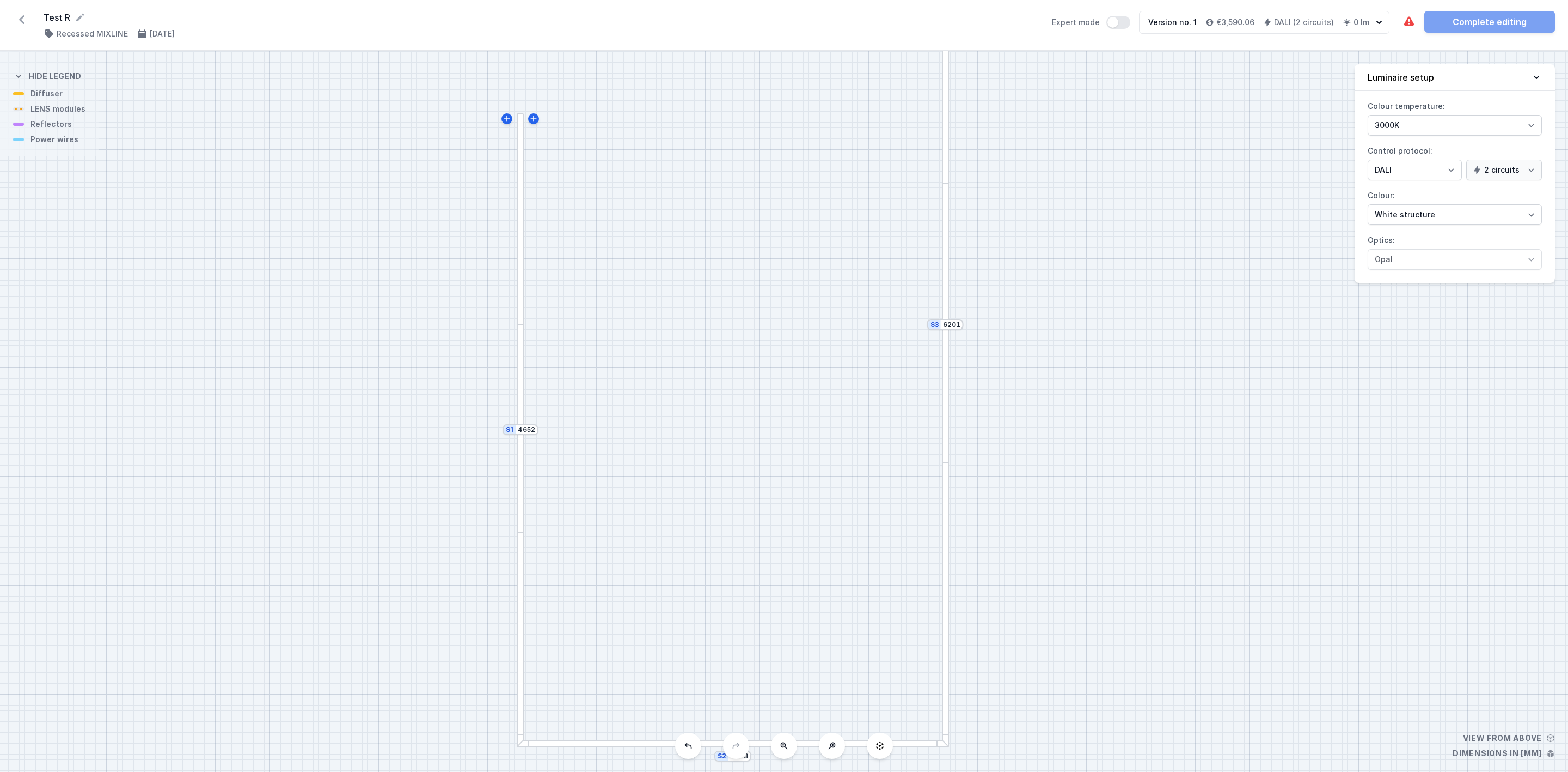
drag, startPoint x: 719, startPoint y: 404, endPoint x: 667, endPoint y: 327, distance: 92.9
click at [667, 327] on div "S3 6201 S2 3173 S1 4652" at bounding box center [784, 412] width 1568 height 721
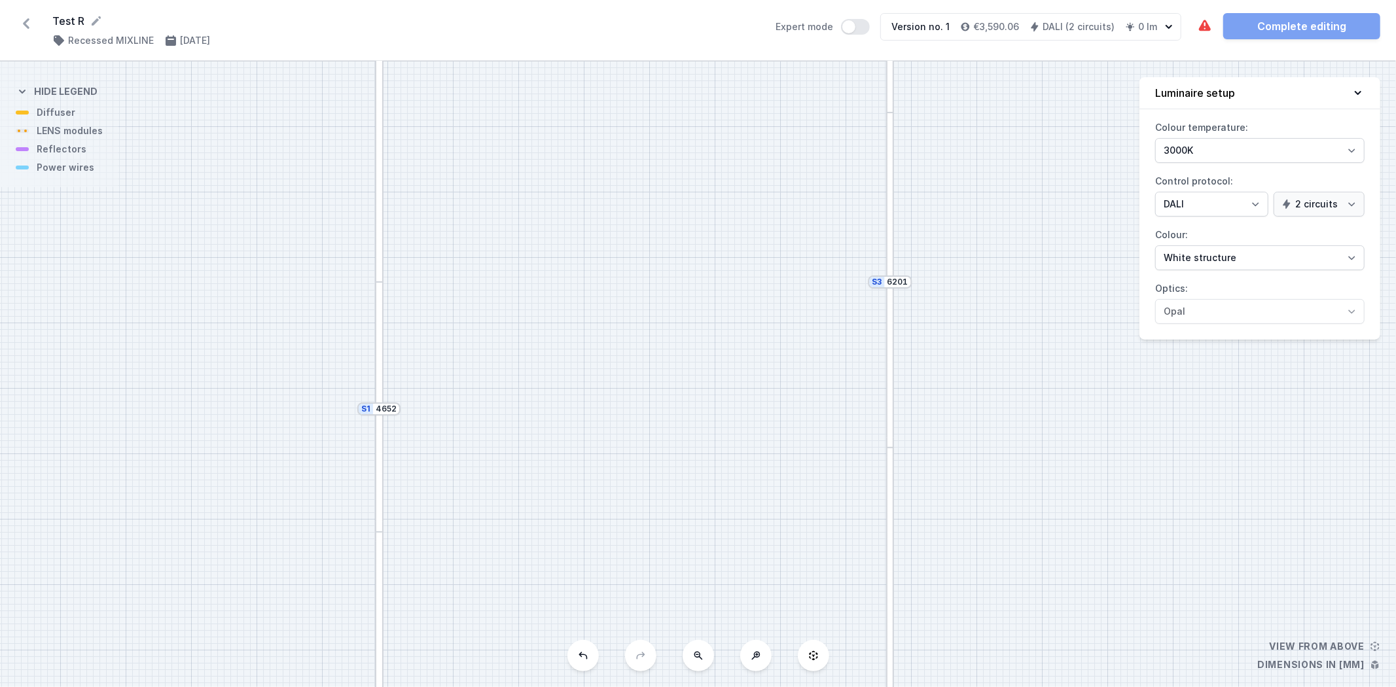
click at [701, 618] on icon at bounding box center [698, 655] width 10 height 10
click at [484, 349] on input "4652" at bounding box center [487, 349] width 21 height 10
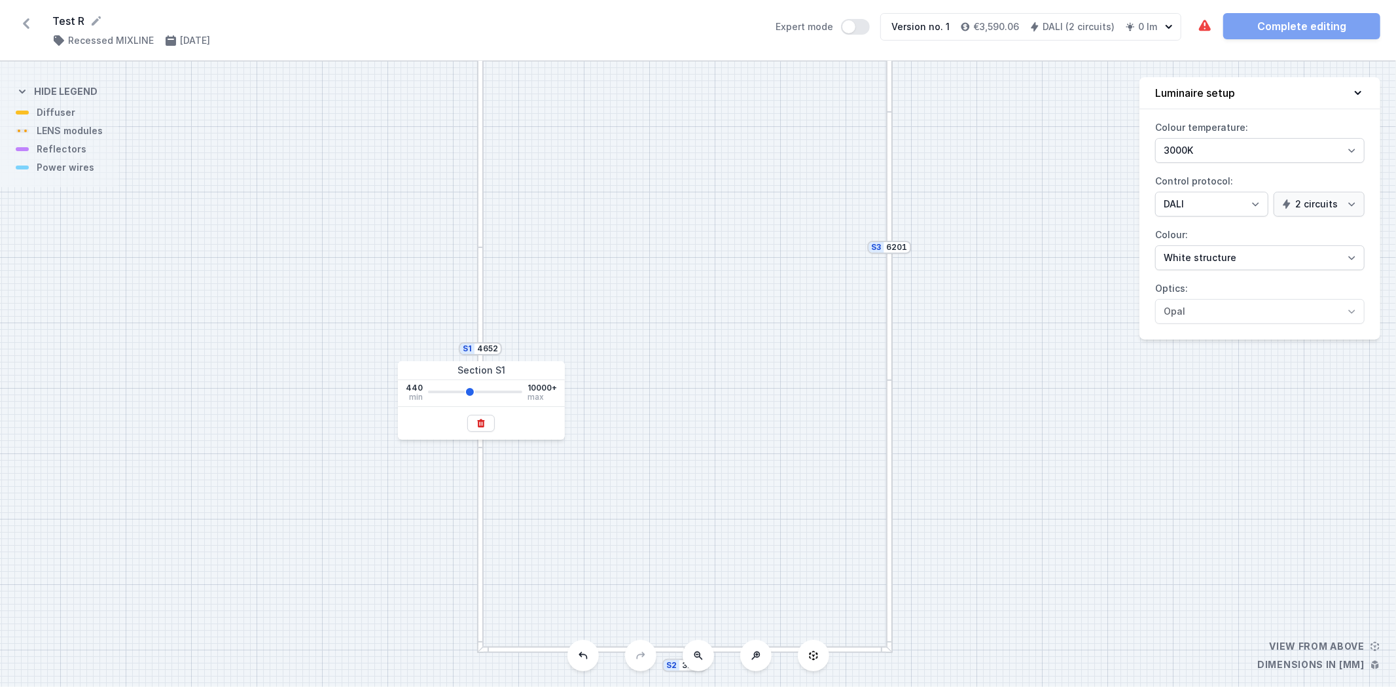
click at [60, 124] on div "S3 6201 S2 3173 S1 4652" at bounding box center [698, 375] width 1396 height 626
click at [60, 119] on div "S3 6201 S2 3173 S1 4652" at bounding box center [698, 375] width 1396 height 626
click at [55, 110] on div "S3 6201 S2 3173 S1 4652" at bounding box center [698, 375] width 1396 height 626
click at [37, 110] on div "S3 6201 S2 3173 S1 4652" at bounding box center [698, 375] width 1396 height 626
click at [37, 152] on div "S3 6201 S2 3173 S1 4652" at bounding box center [698, 375] width 1396 height 626
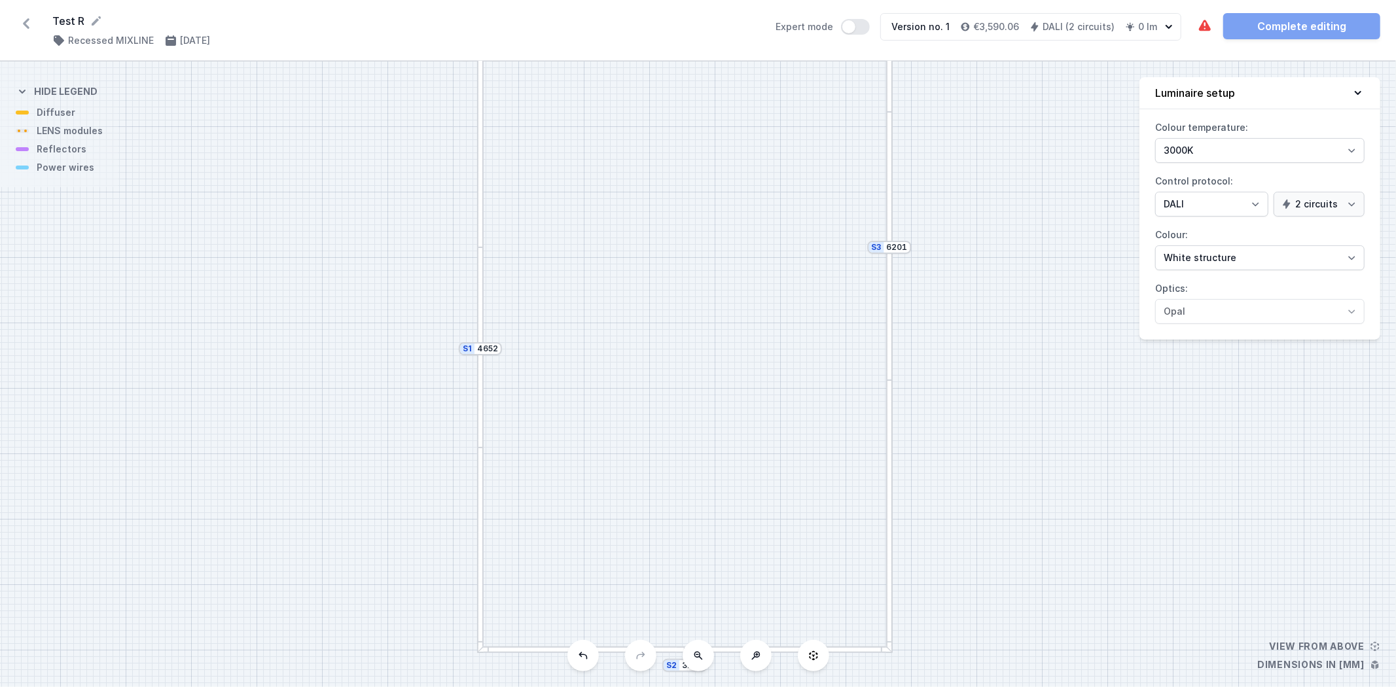
click at [923, 255] on div "S3 6201 S2 3173 S1 4652" at bounding box center [698, 375] width 1396 height 626
drag, startPoint x: 936, startPoint y: 229, endPoint x: 927, endPoint y: 245, distance: 18.2
click at [927, 245] on div "S3 6201 S2 3173 S1 4652" at bounding box center [698, 375] width 1396 height 626
drag, startPoint x: 1283, startPoint y: 262, endPoint x: 1185, endPoint y: 266, distance: 98.2
click at [1256, 262] on select "White structure Black structure Gold structure Copper Gray Another colour (from…" at bounding box center [1259, 257] width 209 height 25
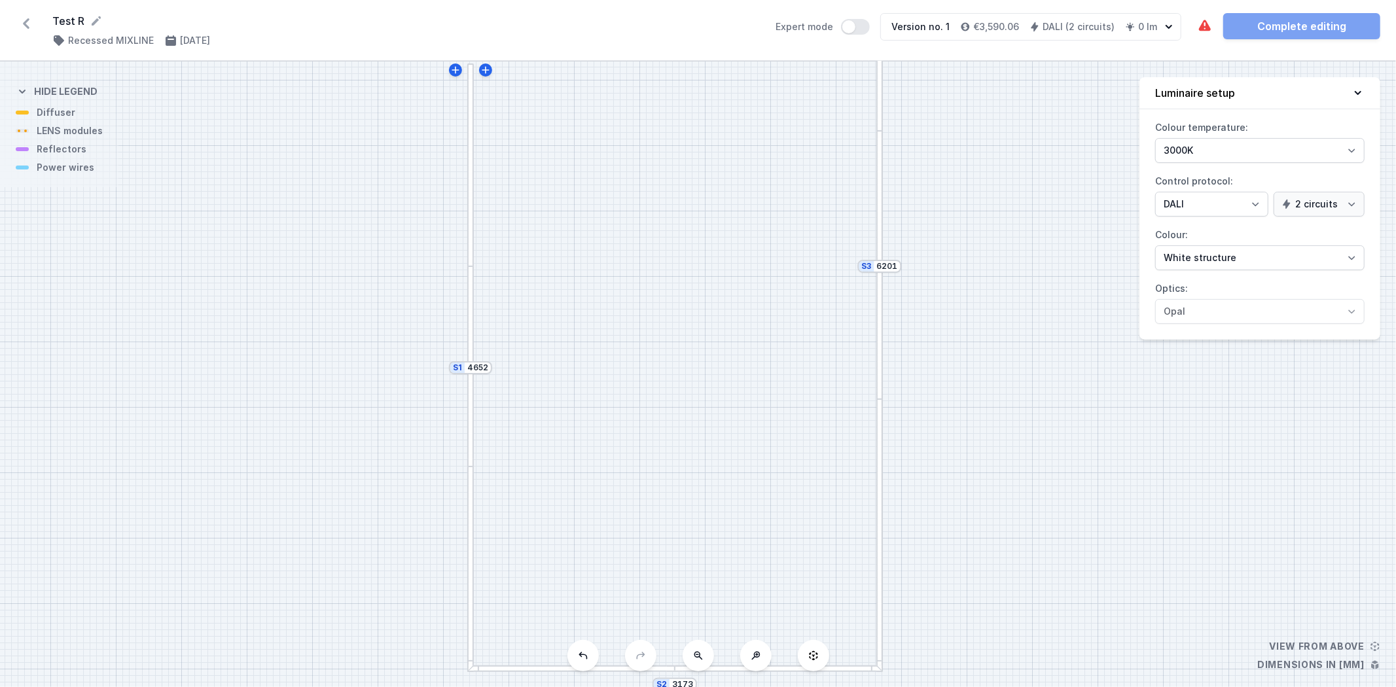
click at [877, 308] on div at bounding box center [879, 265] width 7 height 268
